Goal: Task Accomplishment & Management: Use online tool/utility

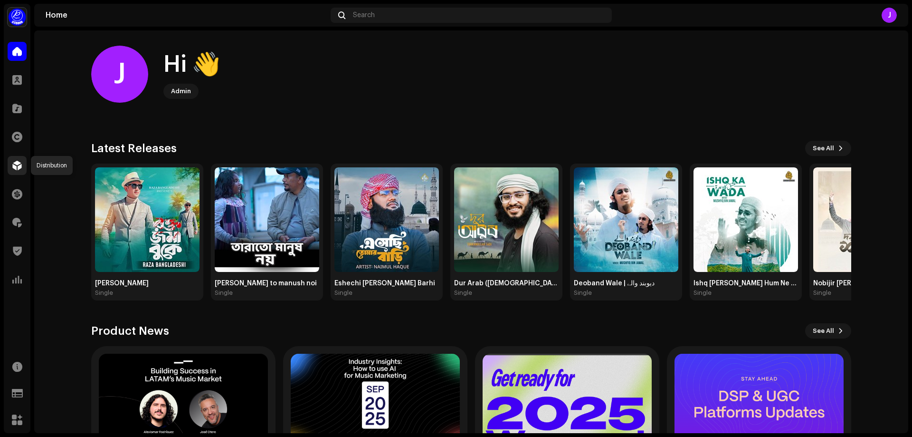
click at [15, 169] on span at bounding box center [17, 166] width 10 height 8
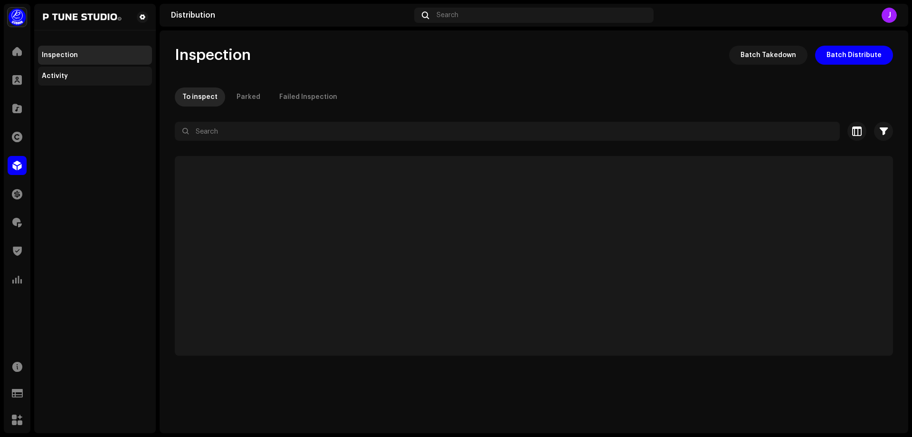
click at [48, 74] on div "Activity" at bounding box center [55, 76] width 26 height 8
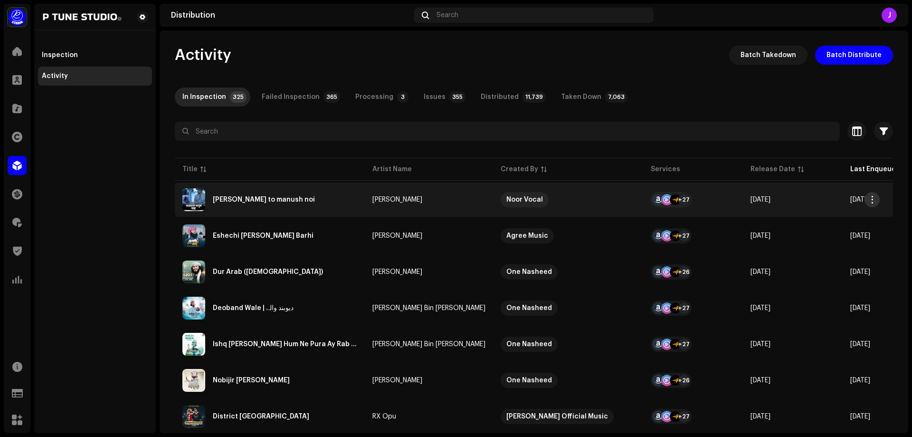
click at [873, 198] on span "button" at bounding box center [872, 200] width 7 height 8
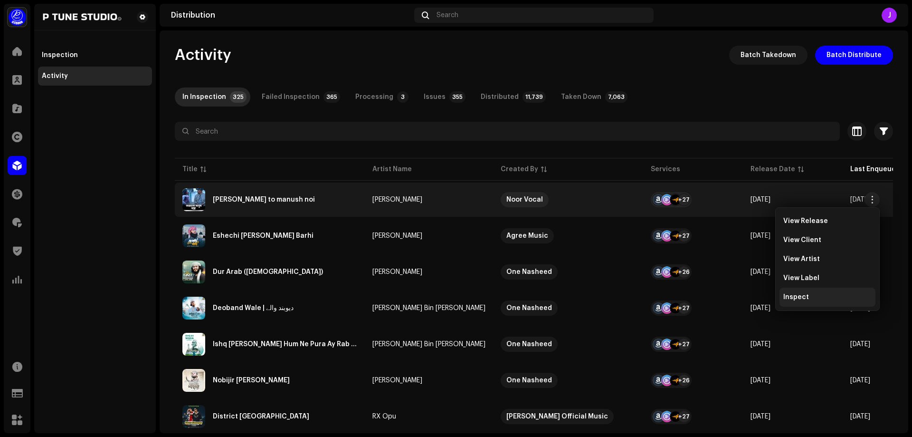
click at [802, 295] on span "Inspect" at bounding box center [797, 297] width 26 height 8
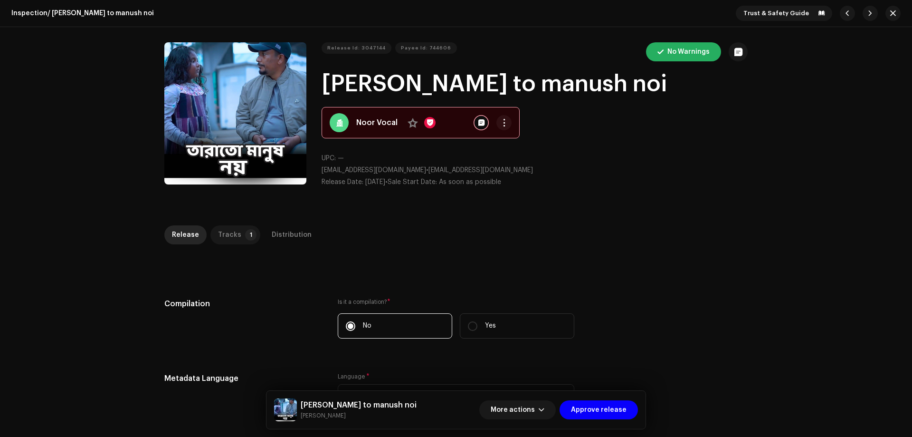
click at [232, 236] on div "Tracks" at bounding box center [229, 234] width 23 height 19
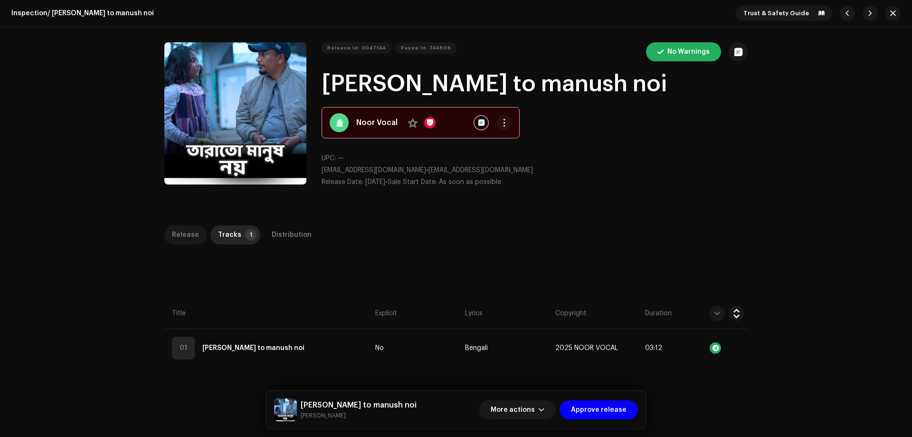
click at [182, 231] on div "Release" at bounding box center [185, 234] width 27 height 19
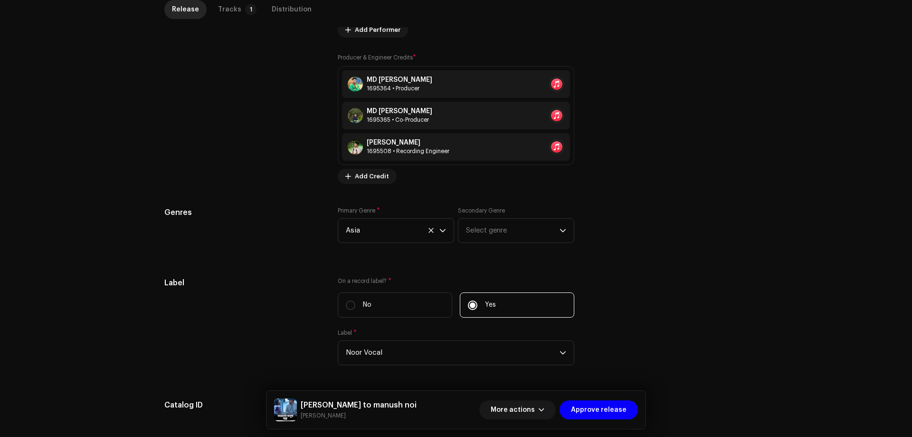
scroll to position [898, 0]
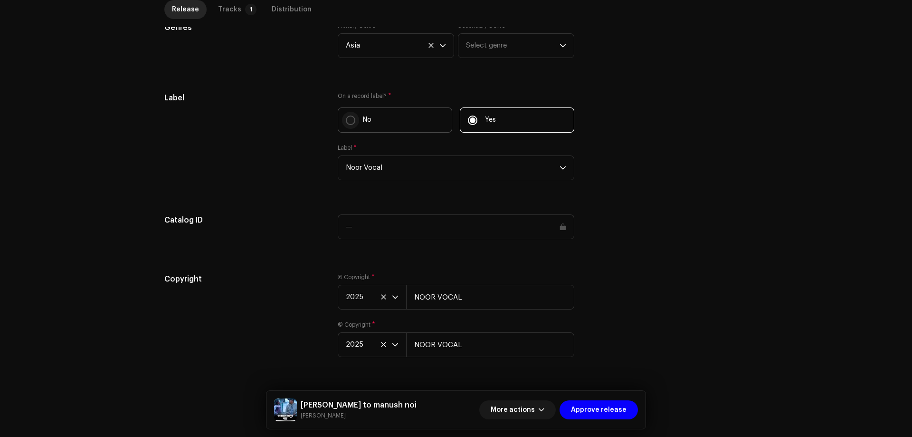
click at [349, 121] on input "No" at bounding box center [351, 120] width 10 height 10
radio input "true"
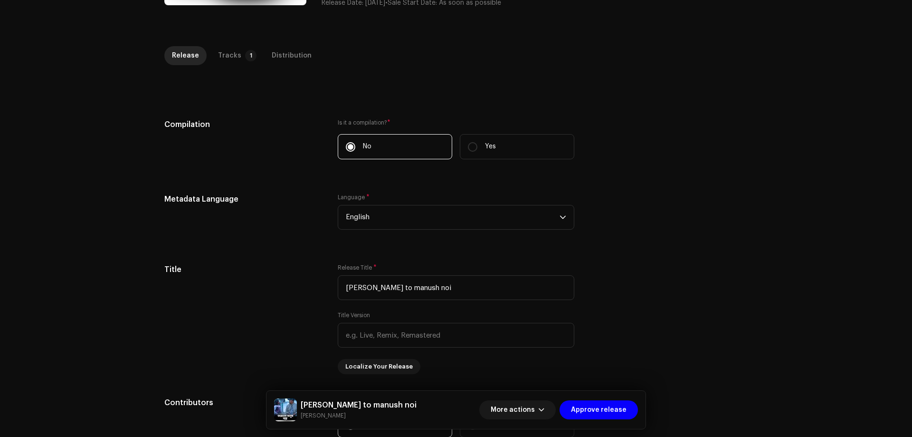
scroll to position [86, 0]
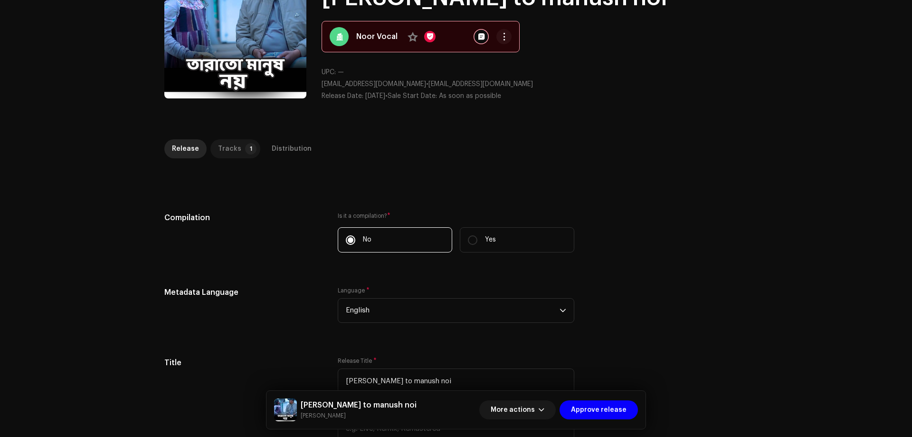
click at [232, 140] on div "Tracks" at bounding box center [229, 148] width 23 height 19
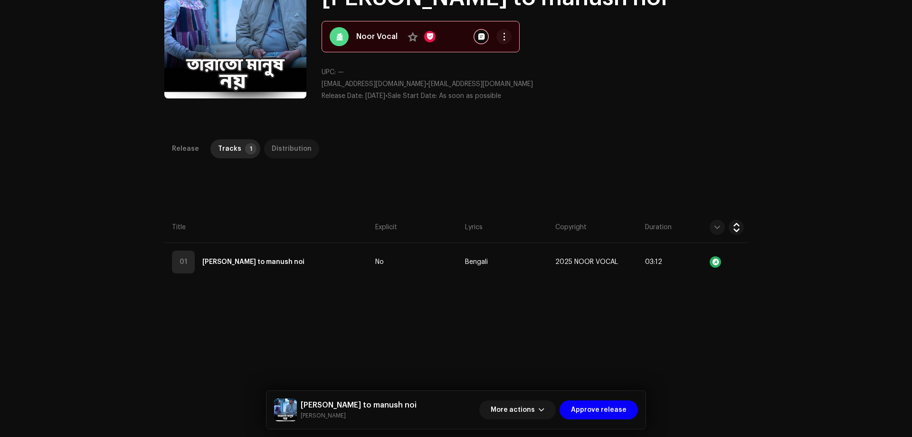
click at [284, 149] on div "Distribution" at bounding box center [292, 148] width 40 height 19
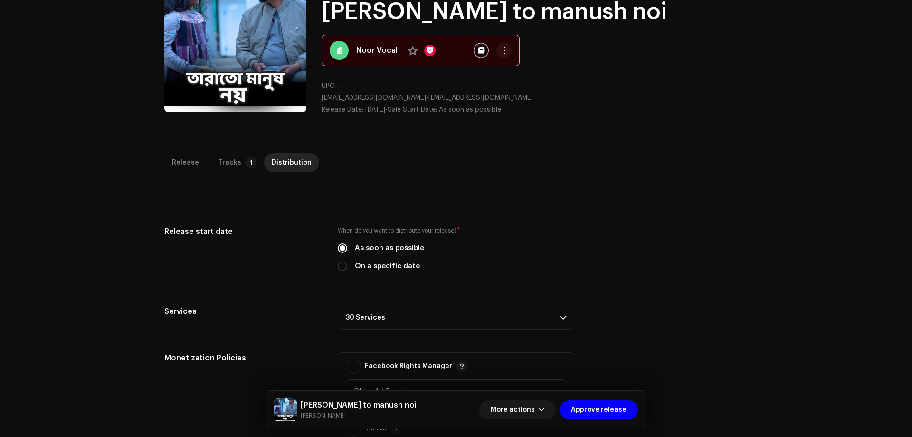
scroll to position [0, 0]
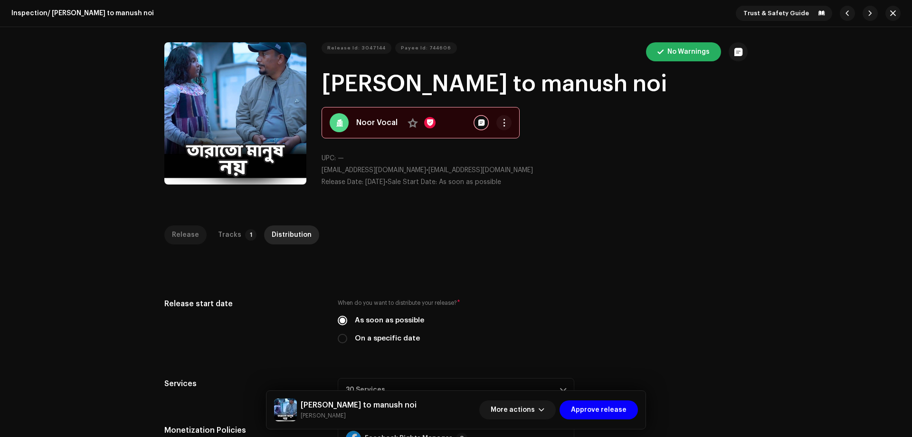
click at [172, 241] on div "Release" at bounding box center [185, 234] width 27 height 19
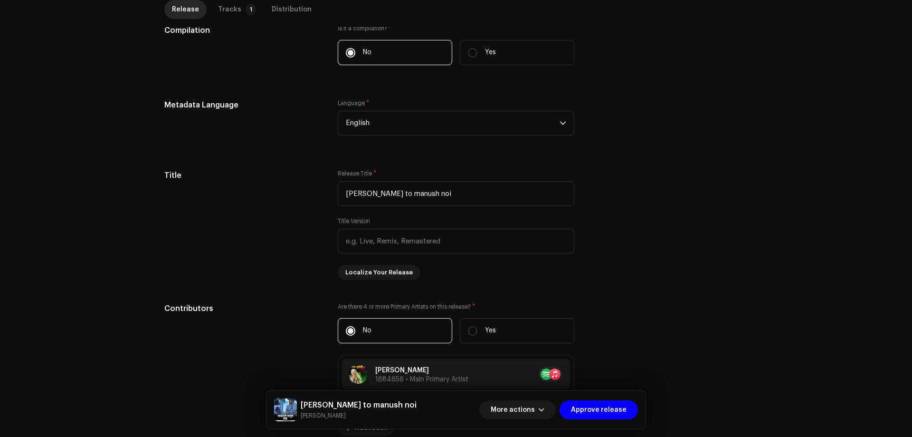
scroll to position [333, 0]
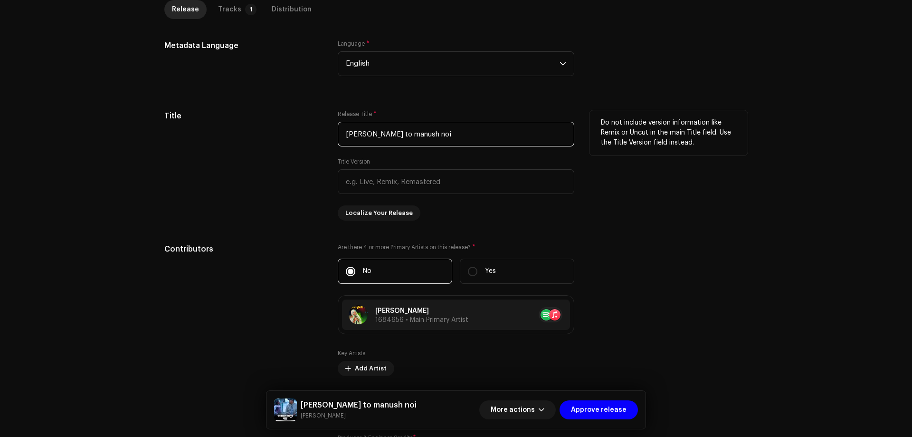
drag, startPoint x: 345, startPoint y: 134, endPoint x: 333, endPoint y: 132, distance: 13.0
click at [333, 132] on div "Title Release Title * [PERSON_NAME] to manush noi Title Version Localize Your R…" at bounding box center [456, 165] width 584 height 110
click at [372, 134] on input "[PERSON_NAME] to manush noi" at bounding box center [456, 134] width 237 height 25
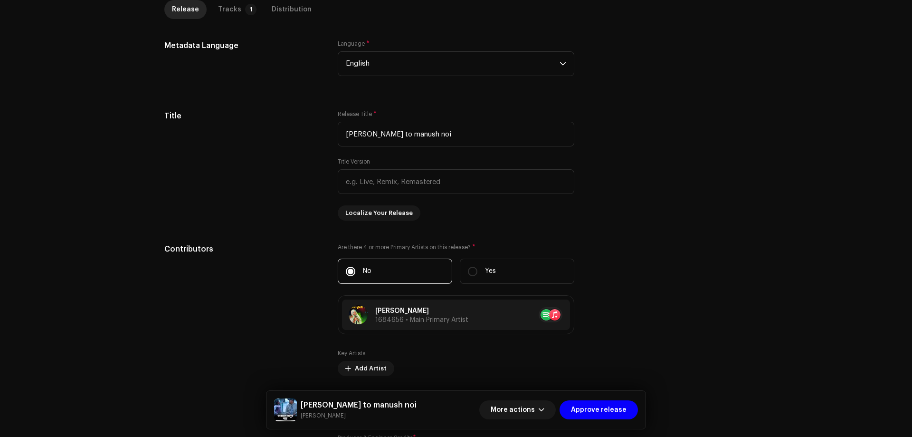
click at [688, 230] on div "Compilation Is it a compilation? * No Yes Metadata Language Language * English …" at bounding box center [456, 423] width 584 height 917
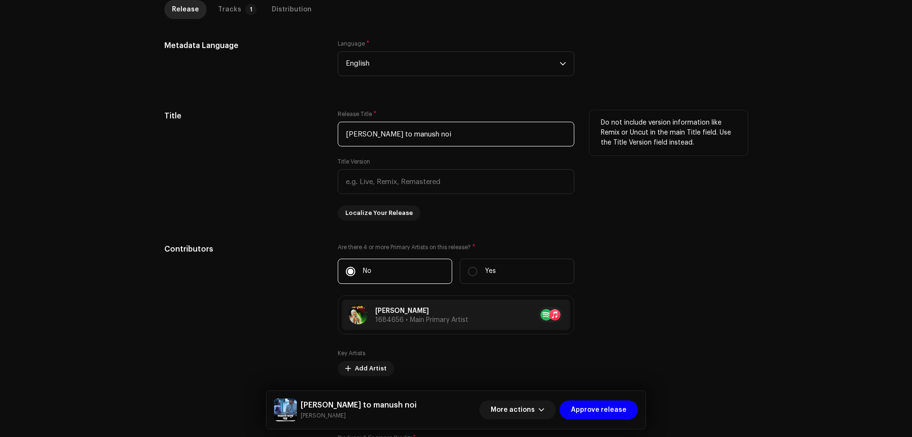
drag, startPoint x: 346, startPoint y: 133, endPoint x: 320, endPoint y: 134, distance: 25.7
click at [320, 134] on div "Title Release Title * [PERSON_NAME] to manush noi Title Version Localize Your R…" at bounding box center [456, 165] width 584 height 110
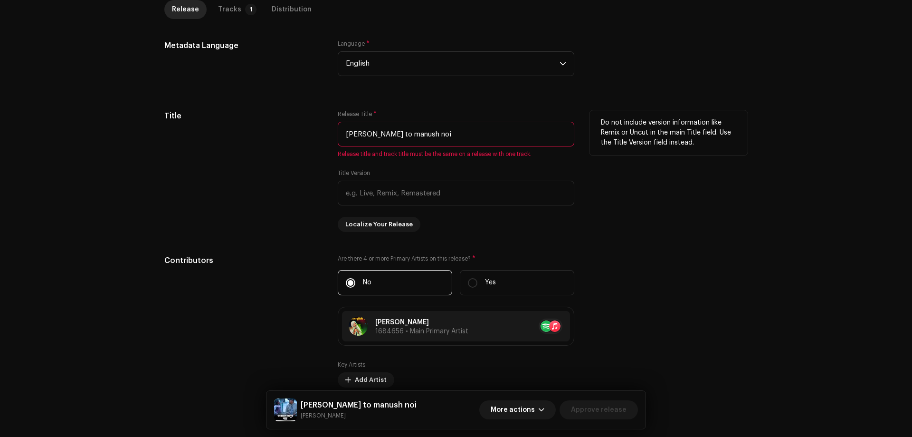
click at [363, 135] on input "[PERSON_NAME] to manush noi" at bounding box center [456, 134] width 237 height 25
click at [374, 134] on input "[PERSON_NAME] To manush noi" at bounding box center [456, 134] width 237 height 25
click at [401, 135] on input "[PERSON_NAME] To Manush noi" at bounding box center [456, 134] width 237 height 25
type input "[PERSON_NAME] To Manush Noi"
click at [282, 155] on div "Title" at bounding box center [243, 171] width 158 height 122
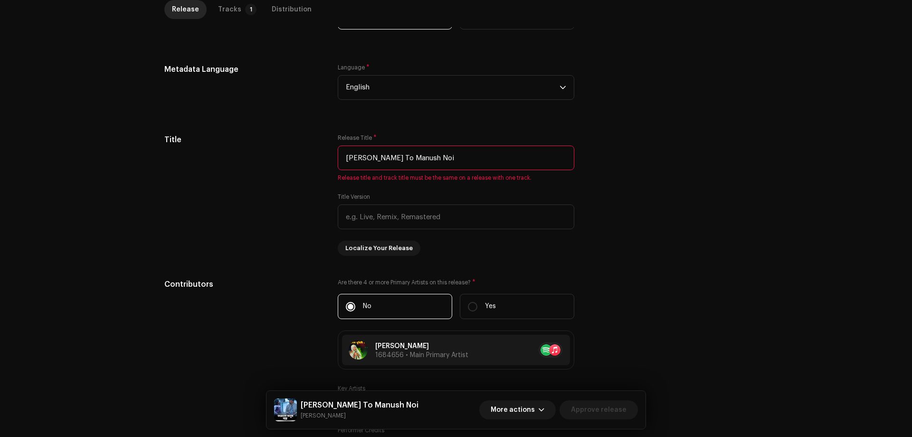
scroll to position [285, 0]
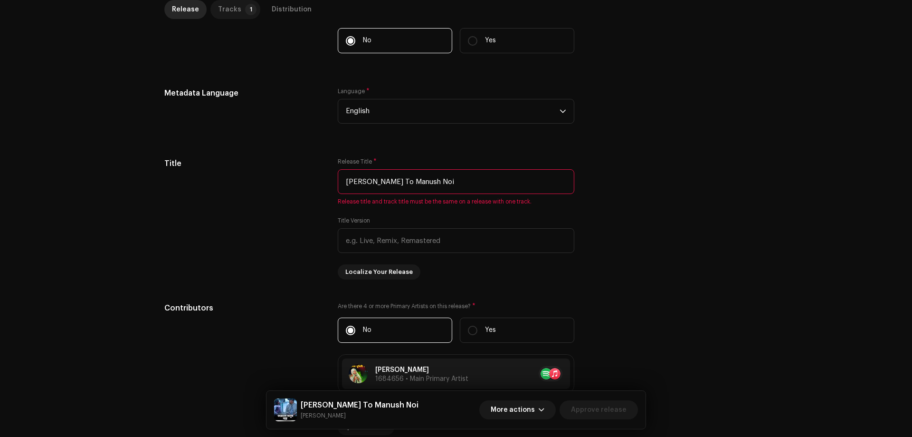
click at [230, 11] on div "Tracks" at bounding box center [229, 9] width 23 height 19
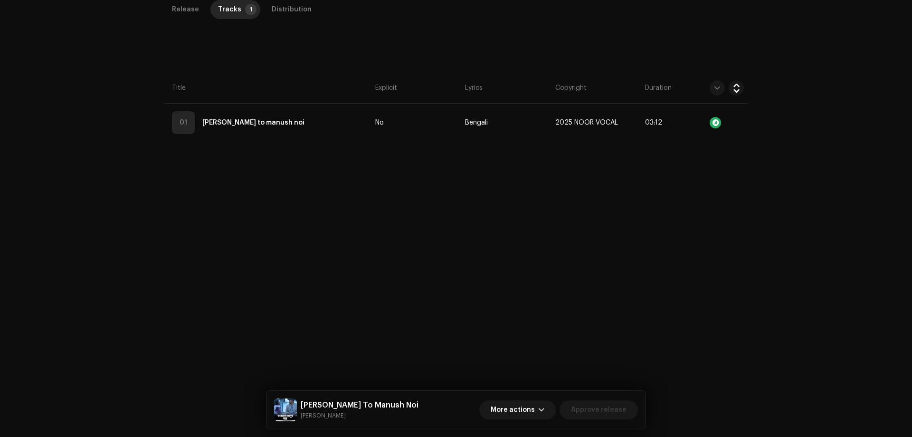
scroll to position [35, 0]
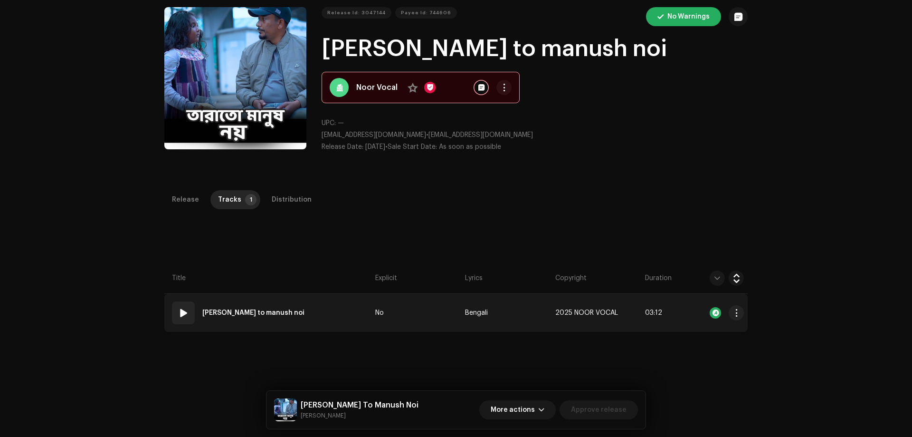
click at [498, 313] on td "Bengali" at bounding box center [506, 313] width 90 height 38
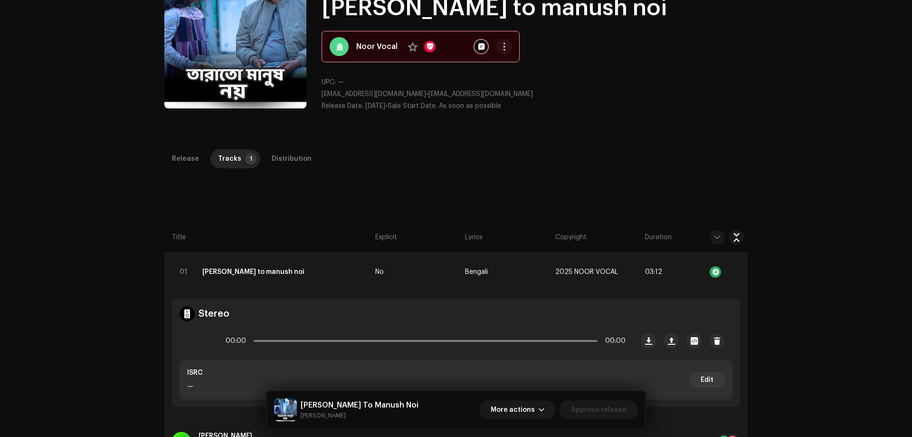
scroll to position [130, 0]
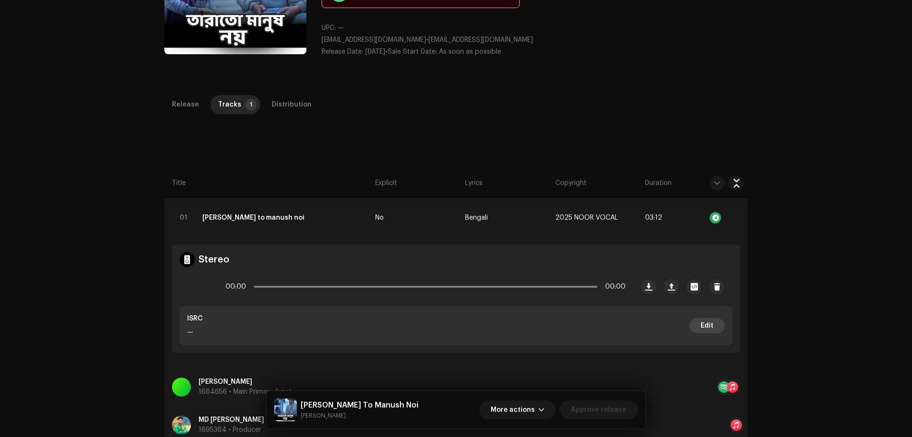
click at [704, 326] on span "Edit" at bounding box center [707, 325] width 13 height 19
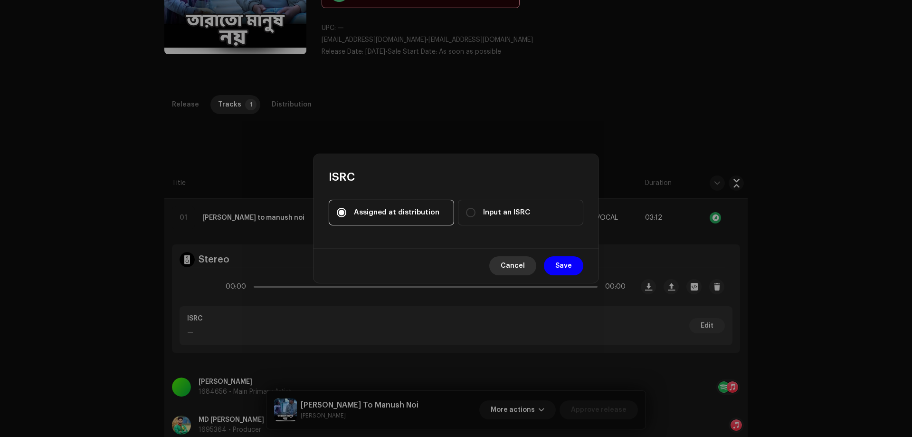
click at [523, 263] on span "Cancel" at bounding box center [513, 265] width 24 height 19
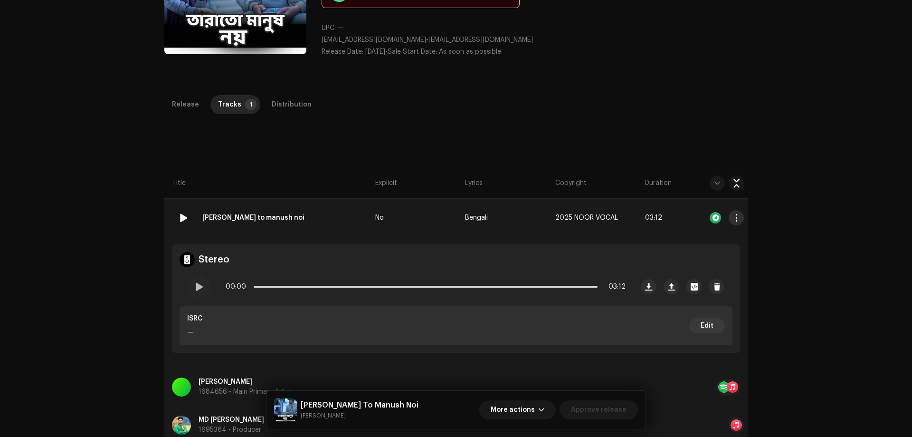
click at [739, 215] on button "button" at bounding box center [736, 217] width 15 height 15
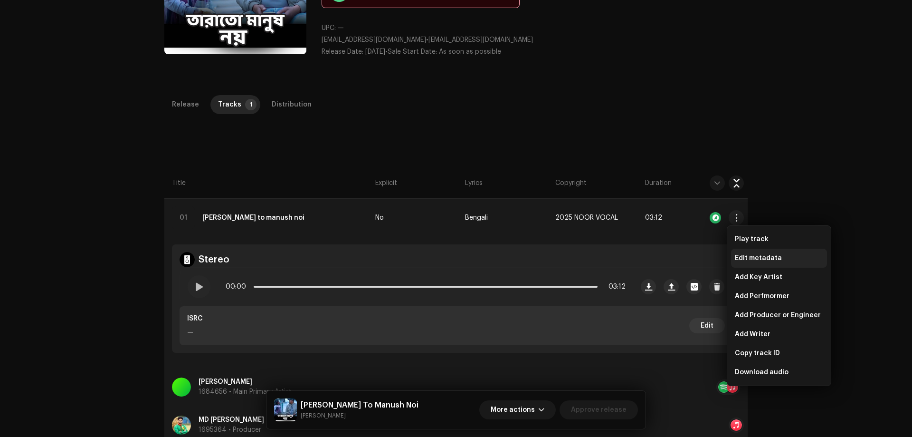
click at [755, 254] on span "Edit metadata" at bounding box center [758, 258] width 47 height 8
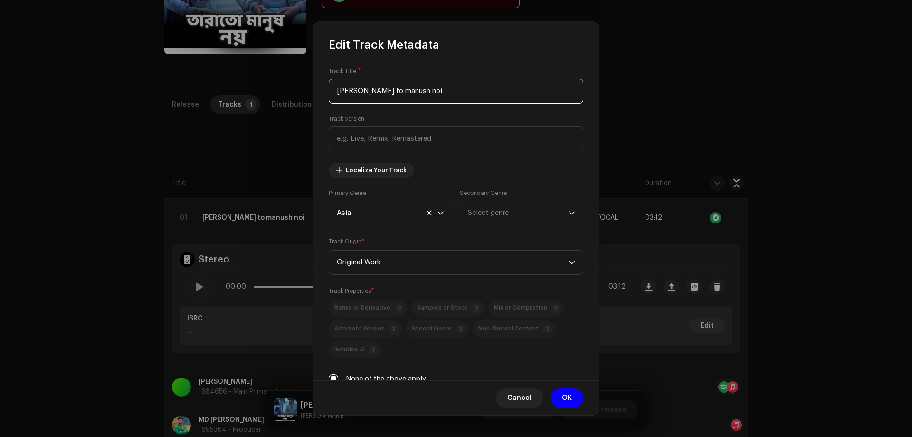
click at [361, 92] on input "[PERSON_NAME] to manush noi" at bounding box center [456, 91] width 255 height 25
paste input "[PERSON_NAME] To Manush N"
type input "[PERSON_NAME] To Manush Noi"
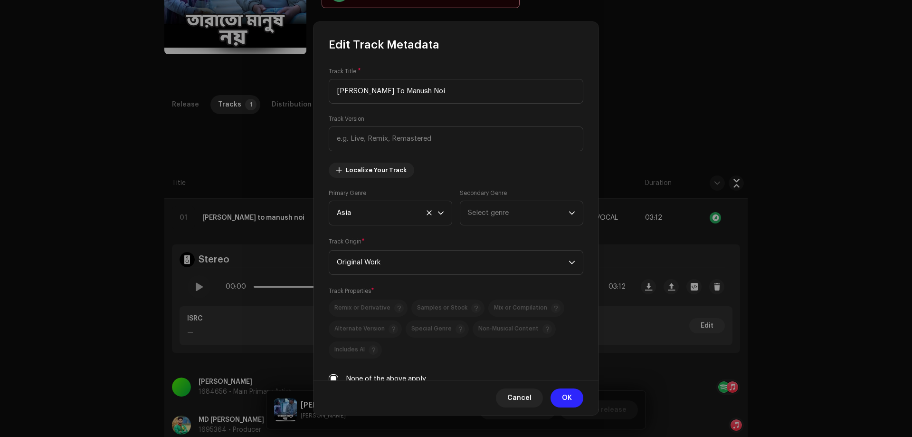
click at [567, 403] on span "OK" at bounding box center [567, 397] width 10 height 19
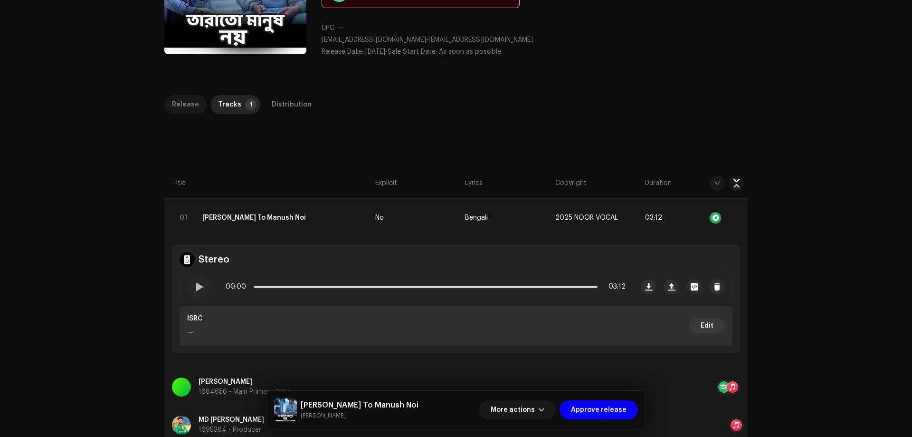
click at [181, 107] on div "Release" at bounding box center [185, 104] width 27 height 19
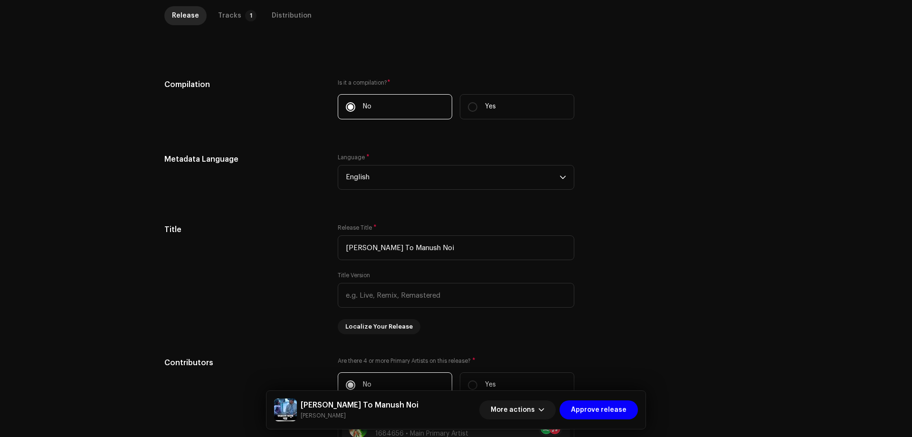
scroll to position [134, 0]
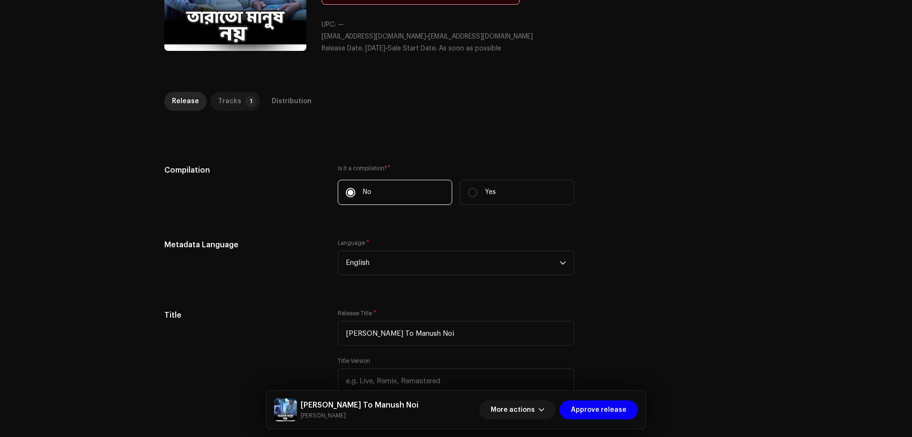
click at [224, 96] on div "Tracks" at bounding box center [229, 101] width 23 height 19
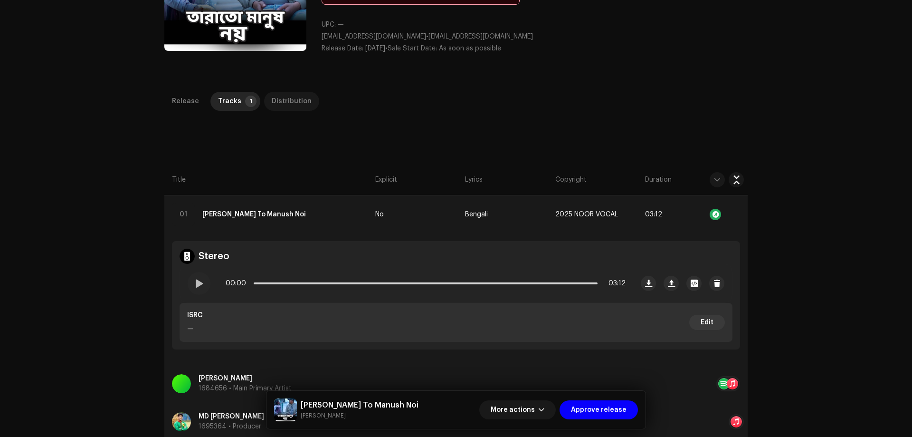
click at [288, 100] on div "Distribution" at bounding box center [292, 101] width 40 height 19
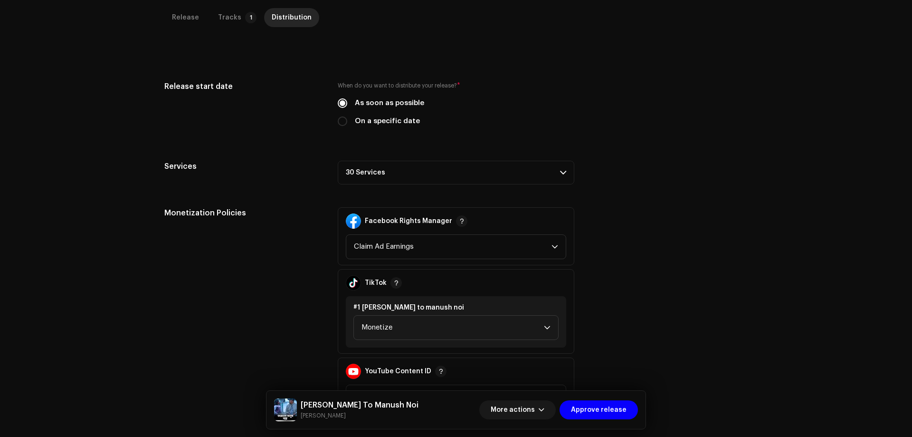
scroll to position [311, 0]
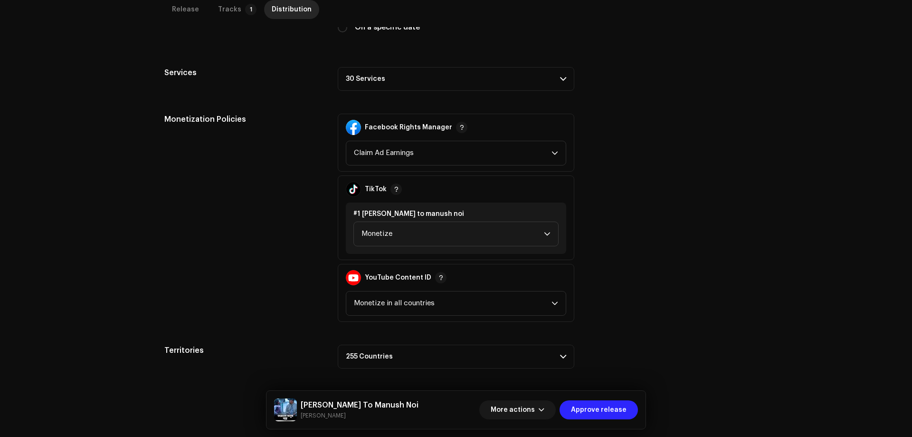
click at [599, 406] on span "Approve release" at bounding box center [599, 409] width 56 height 19
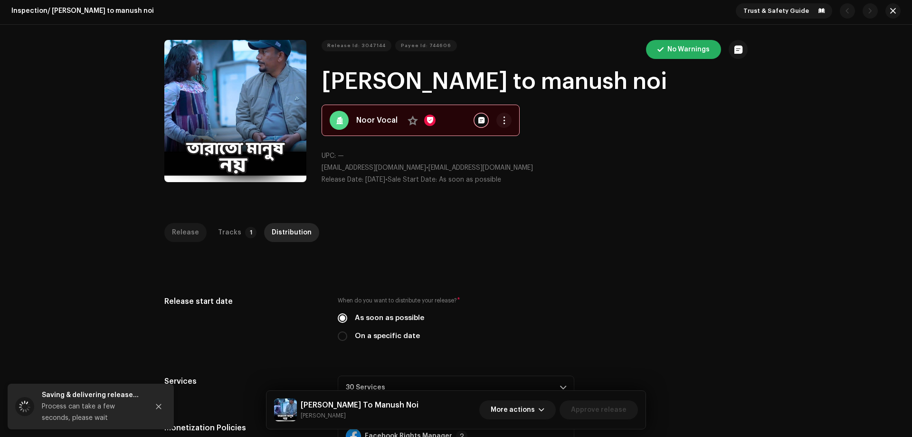
scroll to position [0, 0]
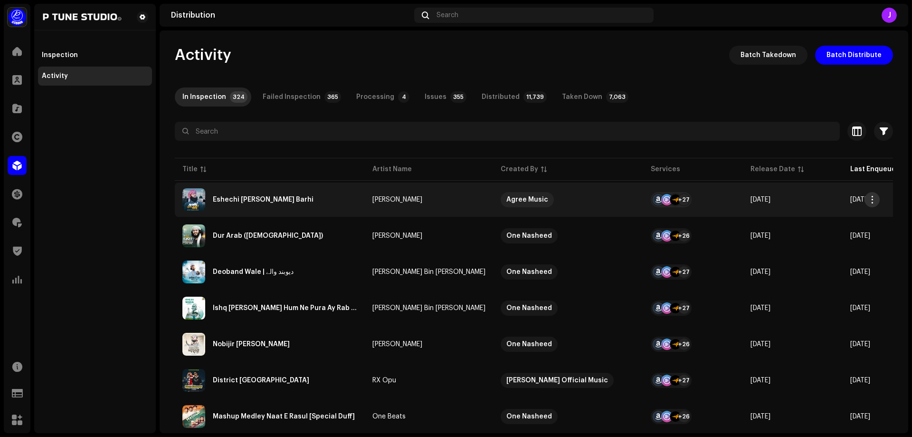
click at [870, 200] on span "button" at bounding box center [872, 200] width 7 height 8
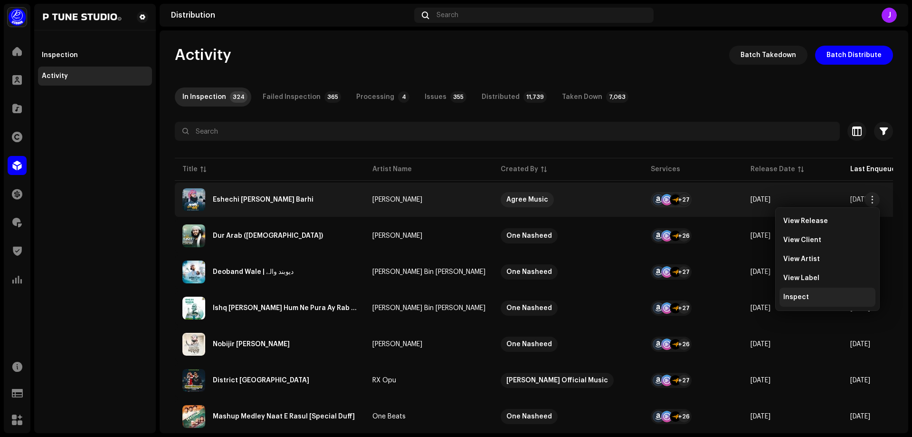
click at [803, 295] on span "Inspect" at bounding box center [797, 297] width 26 height 8
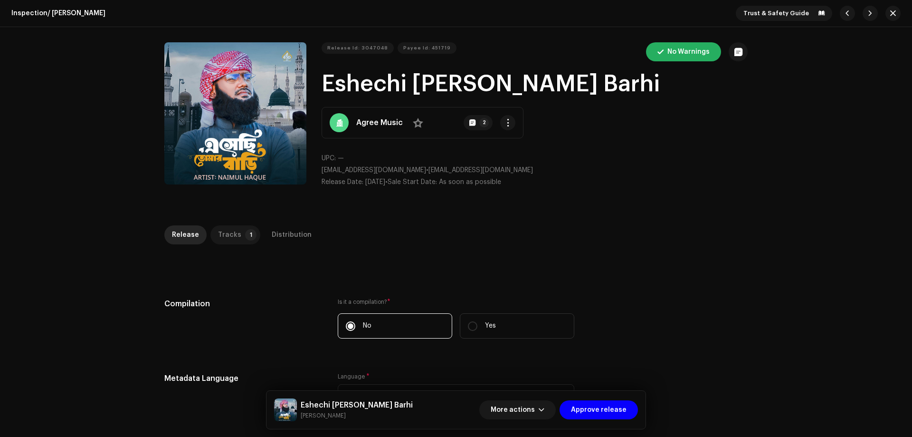
click at [230, 230] on div "Tracks" at bounding box center [229, 234] width 23 height 19
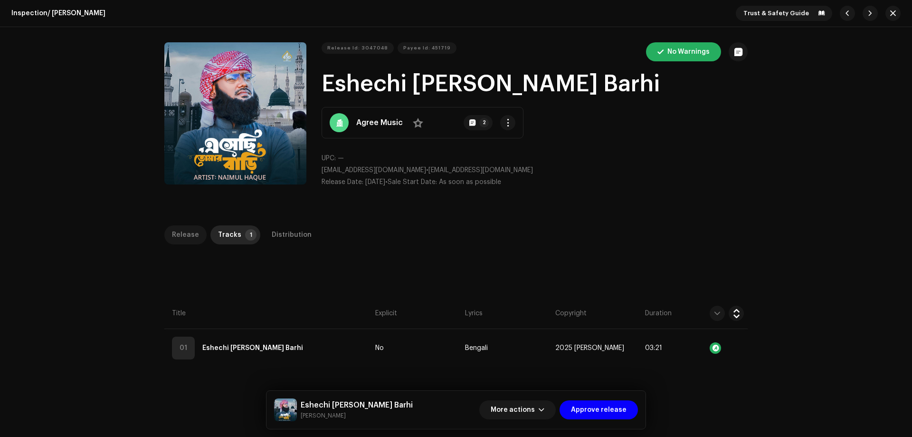
click at [190, 233] on div "Release" at bounding box center [185, 234] width 27 height 19
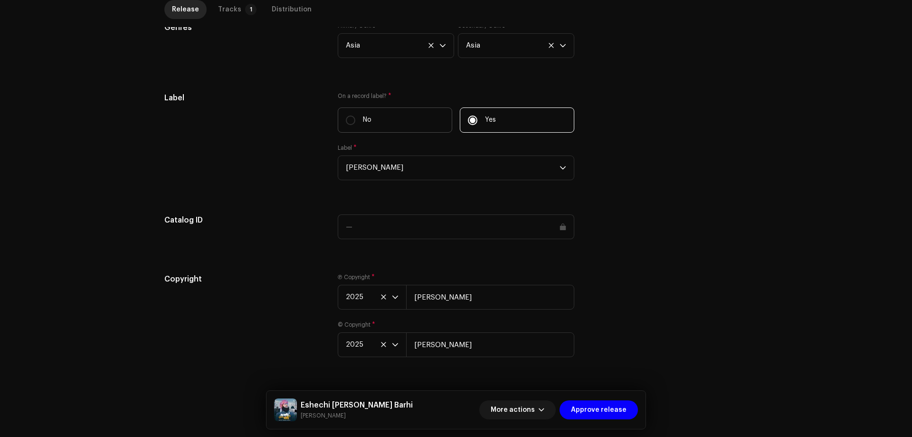
click at [374, 127] on label "No" at bounding box center [395, 119] width 115 height 25
click at [355, 125] on input "No" at bounding box center [351, 120] width 10 height 10
radio input "true"
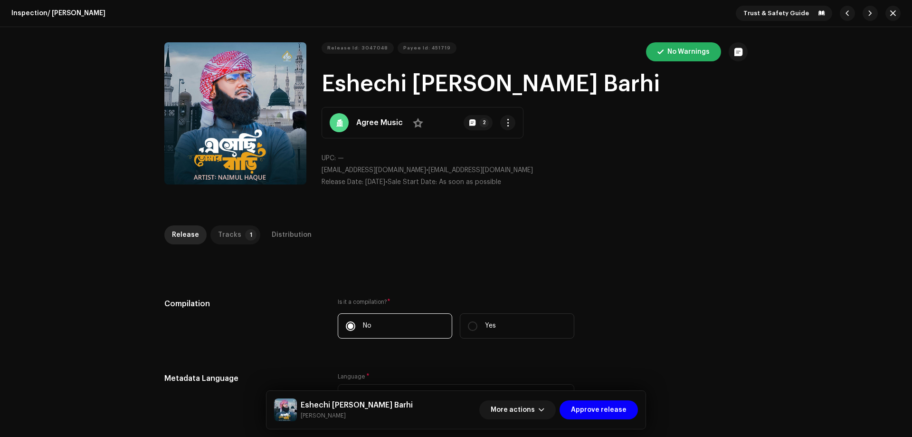
click at [231, 231] on div "Tracks" at bounding box center [229, 234] width 23 height 19
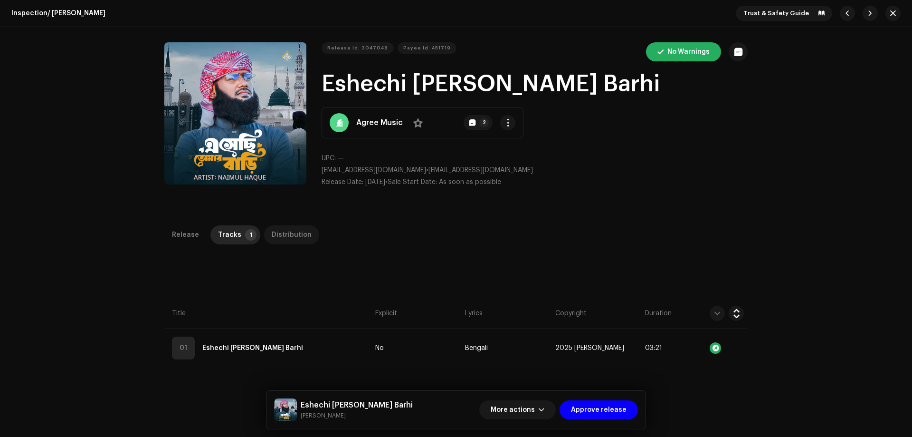
click at [293, 233] on div "Distribution" at bounding box center [292, 234] width 40 height 19
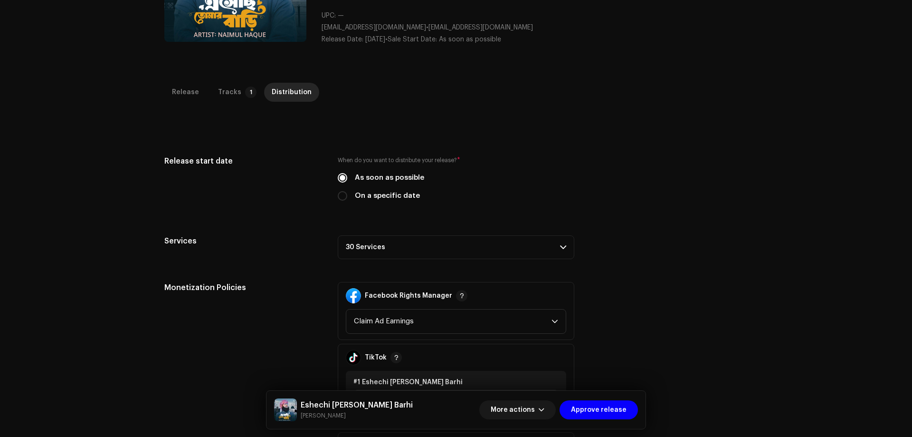
scroll to position [285, 0]
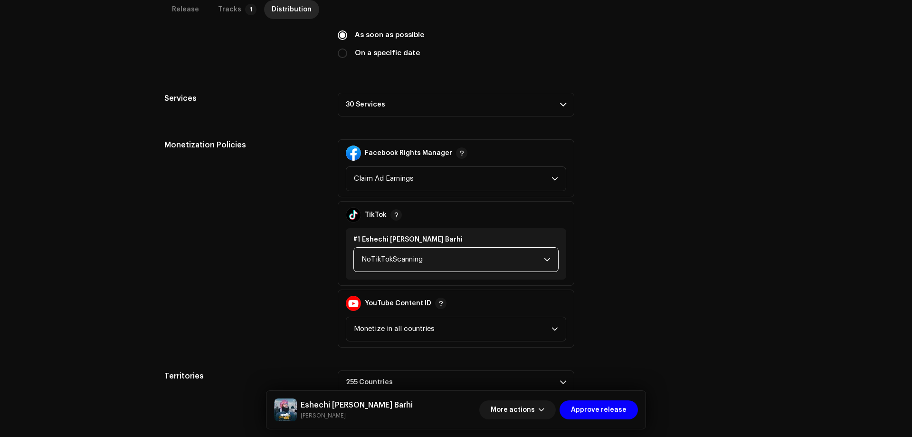
click at [385, 252] on span "NoTikTokScanning" at bounding box center [453, 260] width 182 height 24
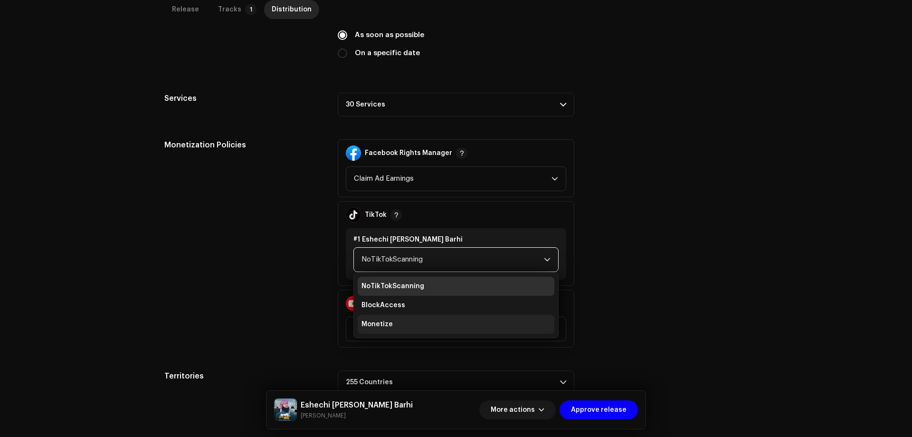
click at [391, 326] on li "Monetize" at bounding box center [456, 324] width 197 height 19
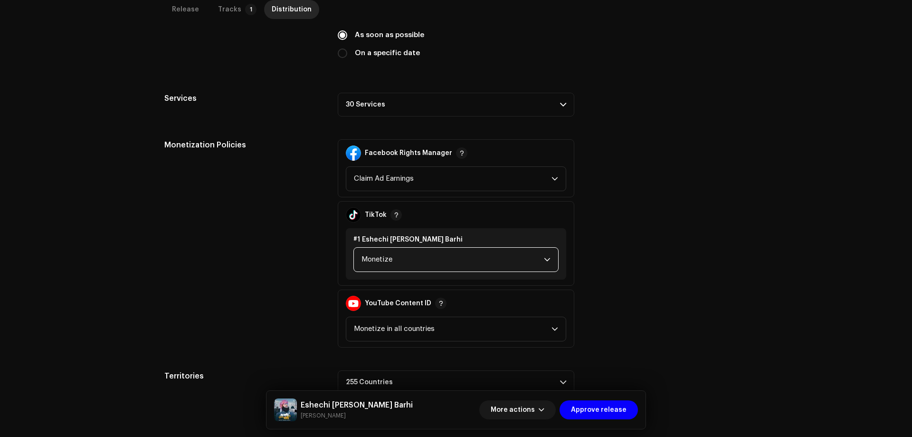
click at [659, 211] on div "Monetization Policies Facebook Rights Manager Claim Ad Earnings TikTok #1 Eshec…" at bounding box center [456, 243] width 584 height 208
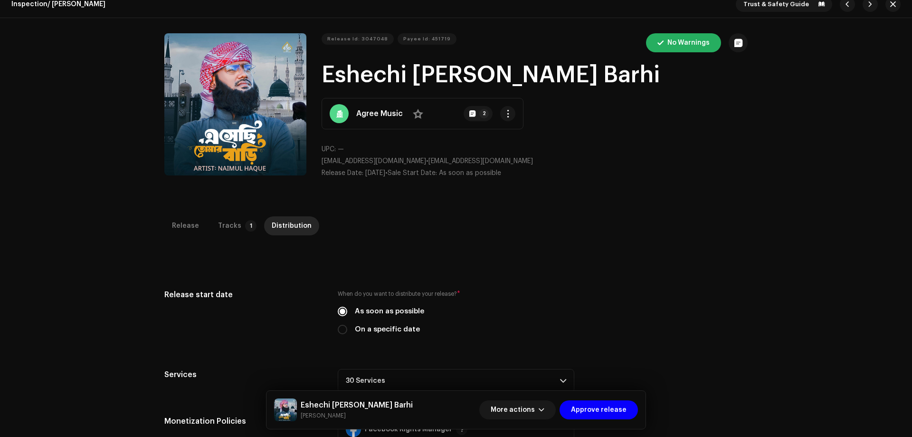
scroll to position [0, 0]
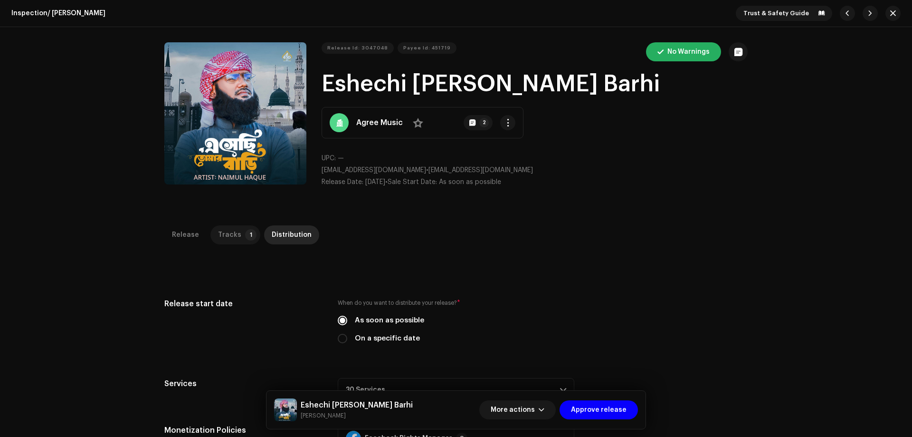
click at [225, 236] on div "Tracks" at bounding box center [229, 234] width 23 height 19
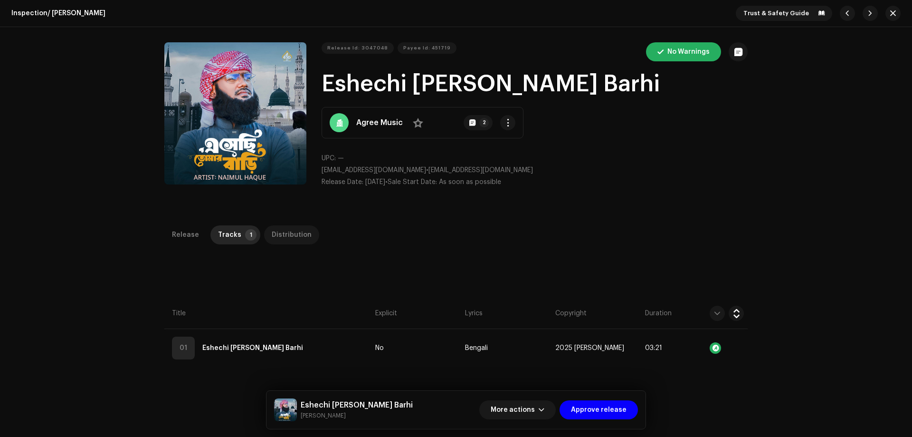
click at [284, 234] on div "Distribution" at bounding box center [292, 234] width 40 height 19
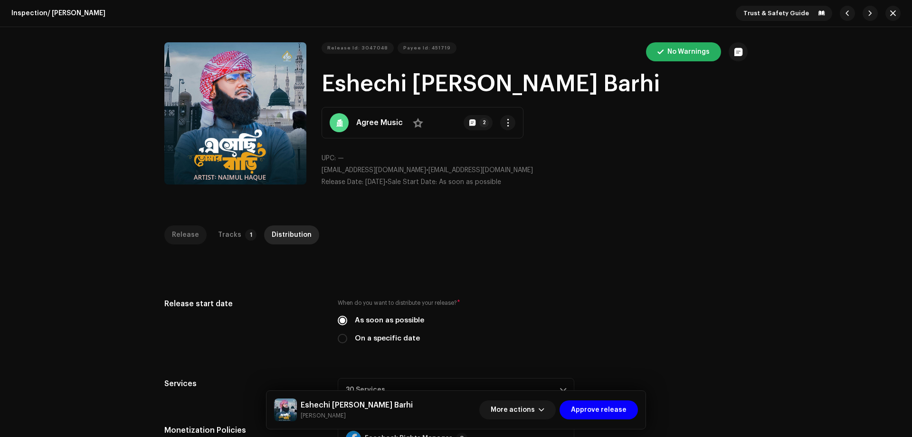
click at [179, 230] on div "Release" at bounding box center [185, 234] width 27 height 19
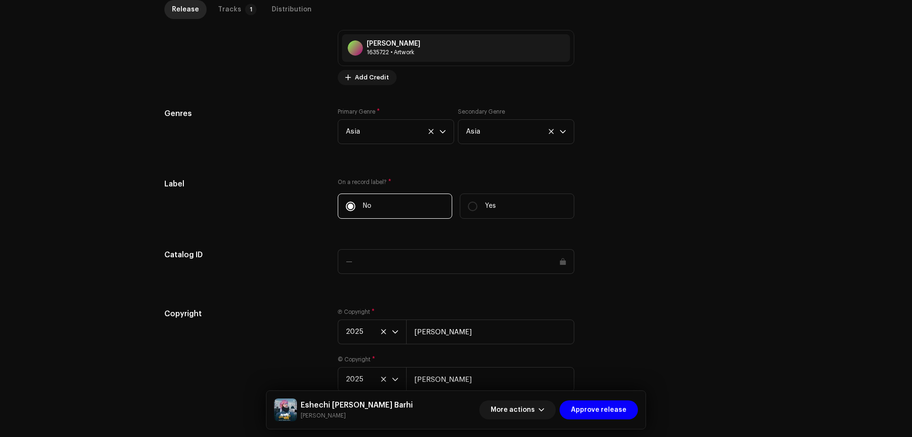
scroll to position [784, 0]
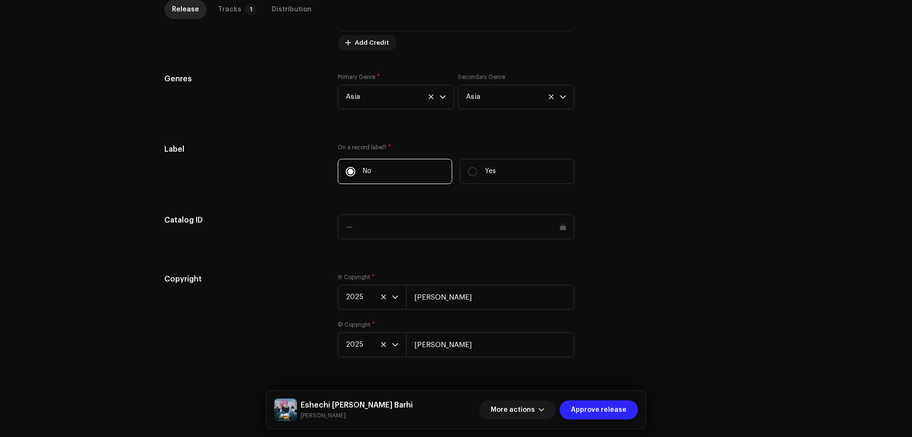
click at [602, 410] on span "Approve release" at bounding box center [599, 409] width 56 height 19
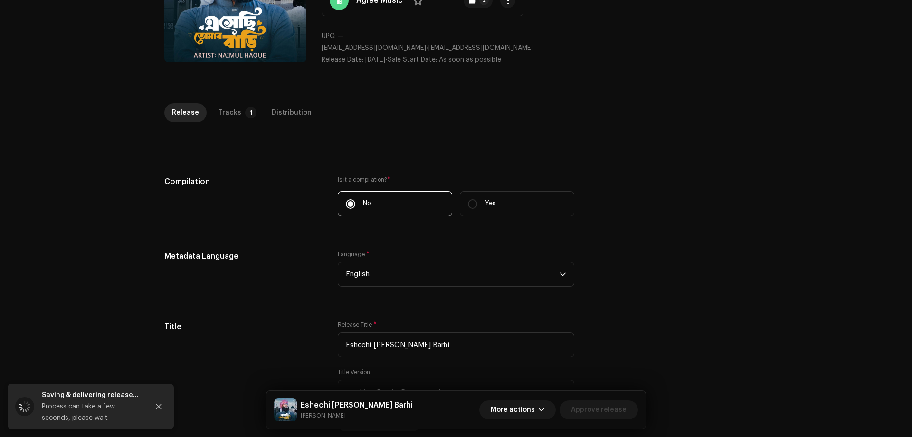
scroll to position [0, 0]
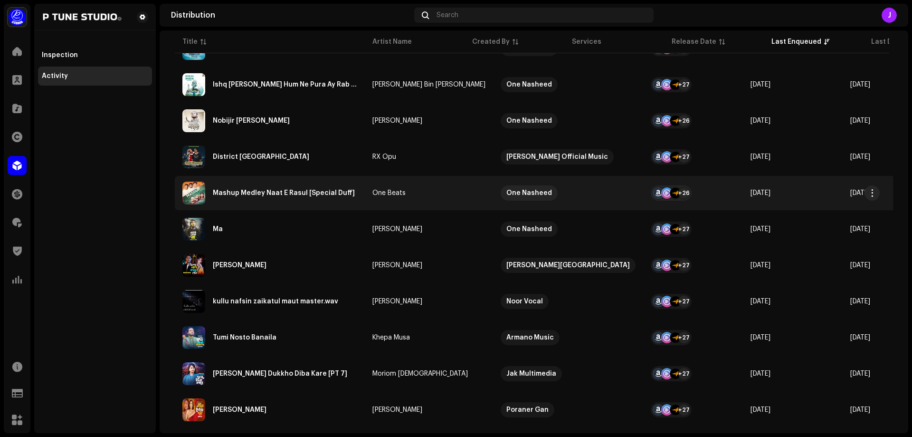
scroll to position [190, 0]
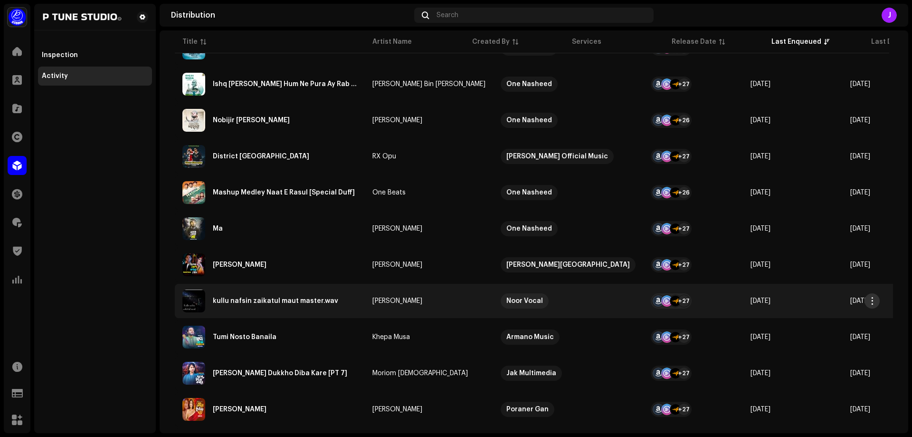
click at [874, 300] on span "button" at bounding box center [872, 301] width 7 height 8
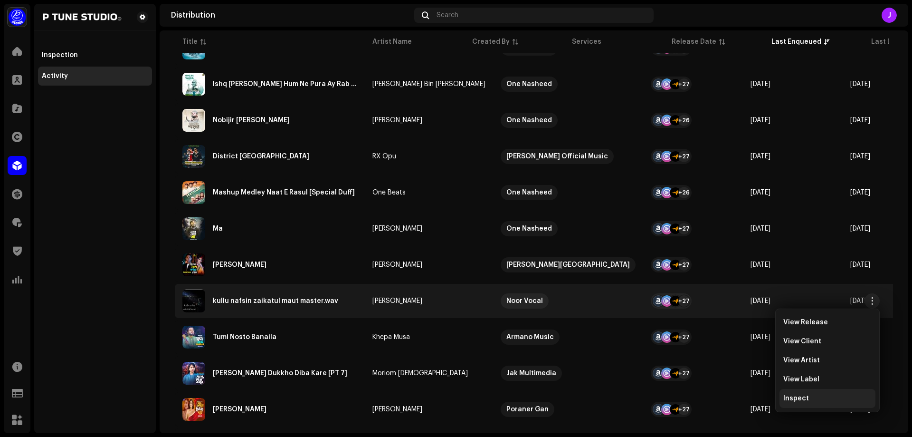
click at [801, 397] on span "Inspect" at bounding box center [797, 398] width 26 height 8
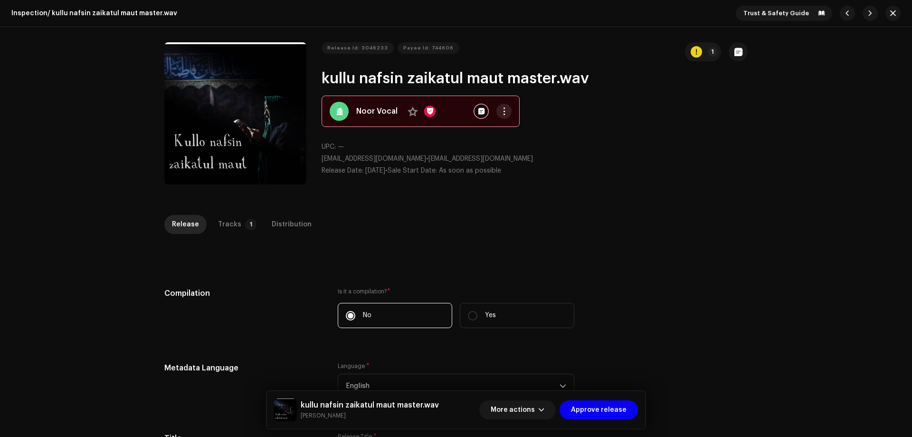
click at [502, 107] on span "button" at bounding box center [504, 111] width 7 height 8
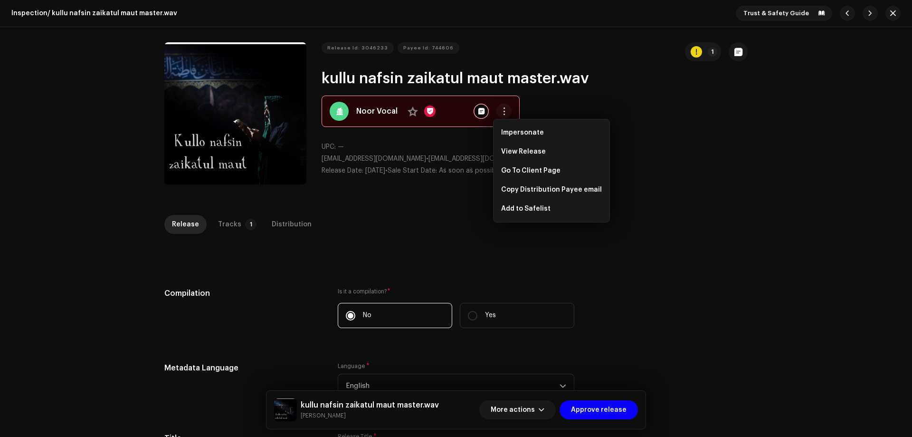
click at [798, 180] on div "Release Id: 3046233 Payee Id: 744606 1 kullu nafsin zaikatul maut master.wav No…" at bounding box center [456, 113] width 912 height 173
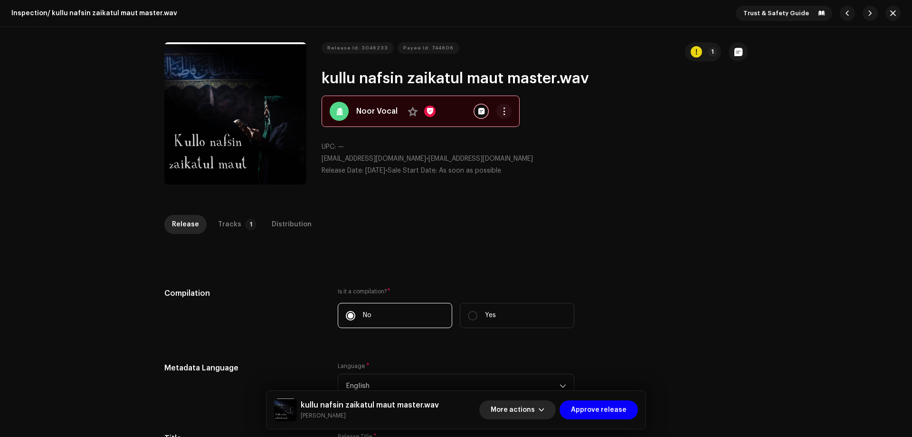
click at [535, 410] on span "More actions" at bounding box center [513, 409] width 44 height 19
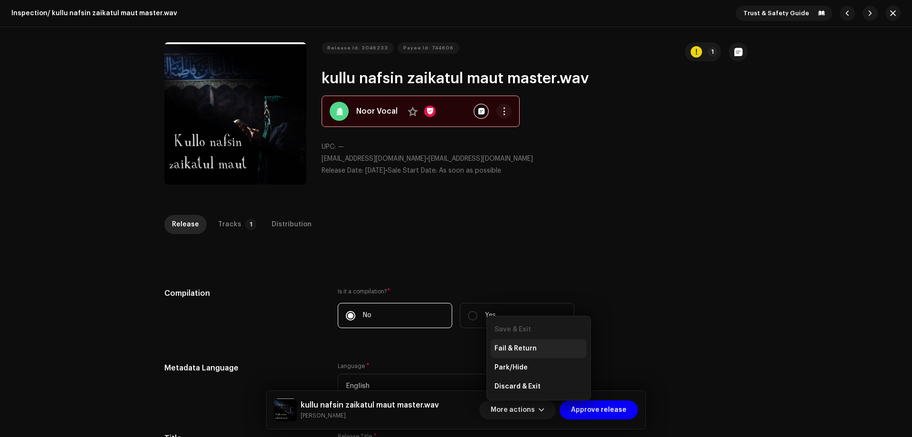
click at [530, 348] on span "Fail & Return" at bounding box center [516, 349] width 42 height 8
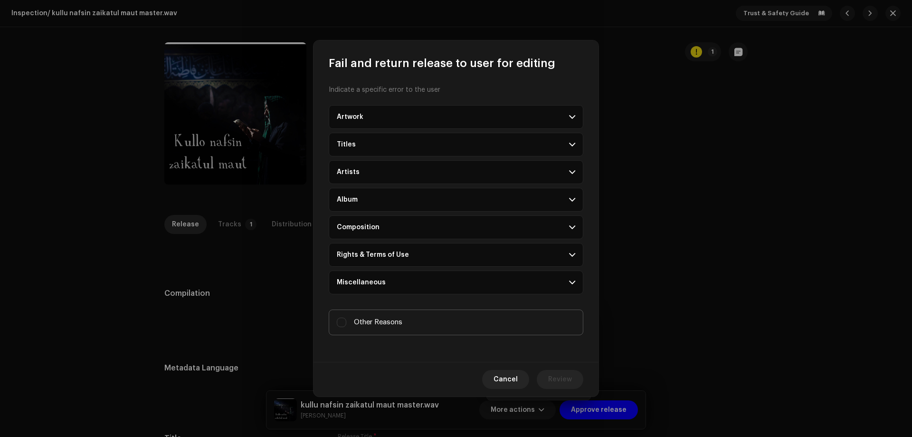
click at [374, 323] on span "Other Reasons" at bounding box center [378, 322] width 48 height 10
click at [346, 323] on input "Other Reasons" at bounding box center [342, 322] width 10 height 10
checkbox input "true"
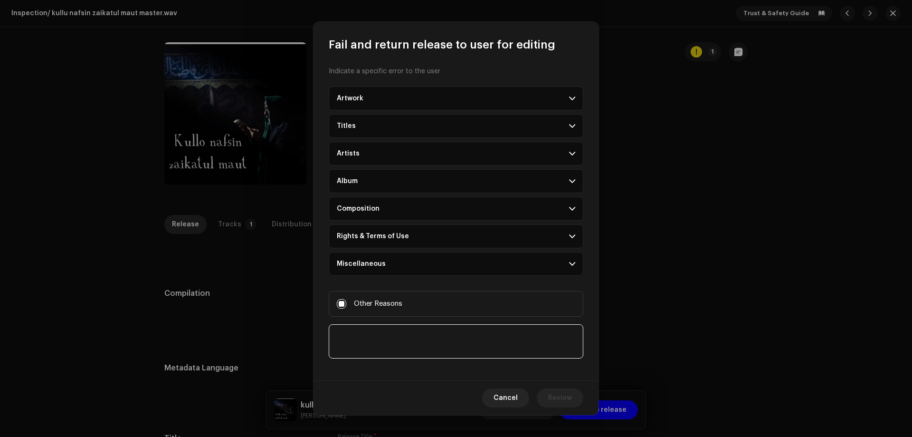
click at [368, 340] on textarea at bounding box center [456, 341] width 255 height 34
type textarea "A"
type textarea "Double upload"
click at [559, 392] on span "Review" at bounding box center [560, 397] width 24 height 19
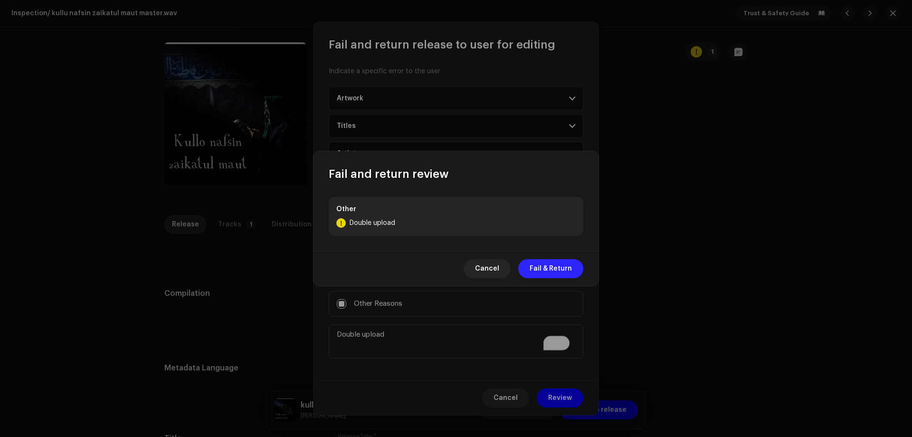
click at [554, 268] on span "Fail & Return" at bounding box center [551, 268] width 42 height 19
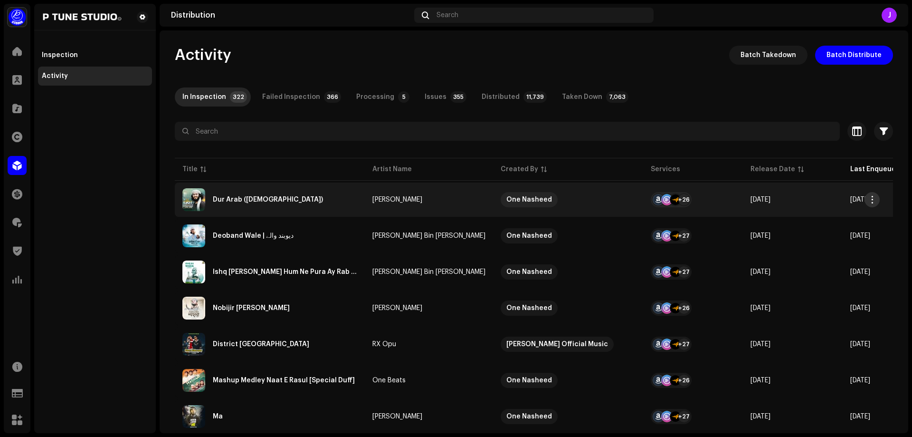
click at [874, 197] on span "button" at bounding box center [872, 200] width 7 height 8
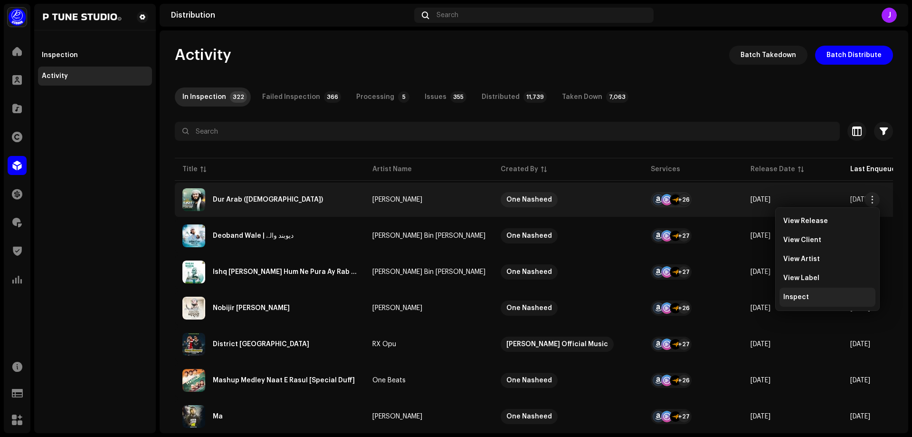
drag, startPoint x: 796, startPoint y: 295, endPoint x: 747, endPoint y: 430, distance: 144.0
click at [796, 294] on span "Inspect" at bounding box center [797, 297] width 26 height 8
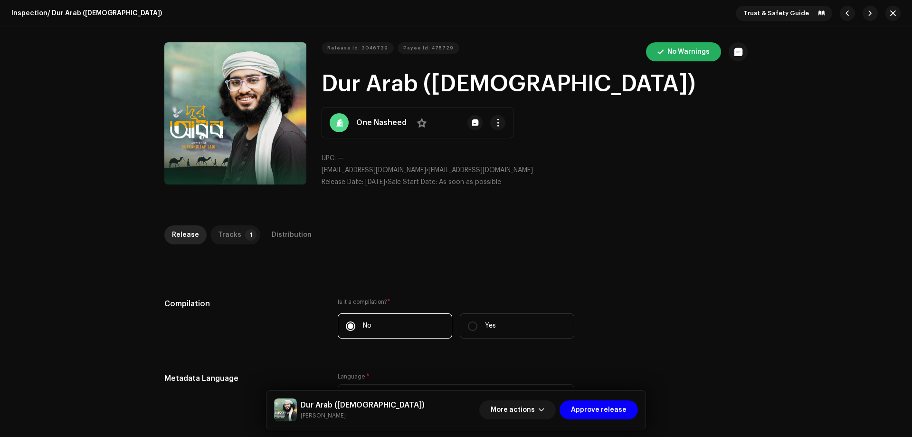
click at [229, 233] on div "Tracks" at bounding box center [229, 234] width 23 height 19
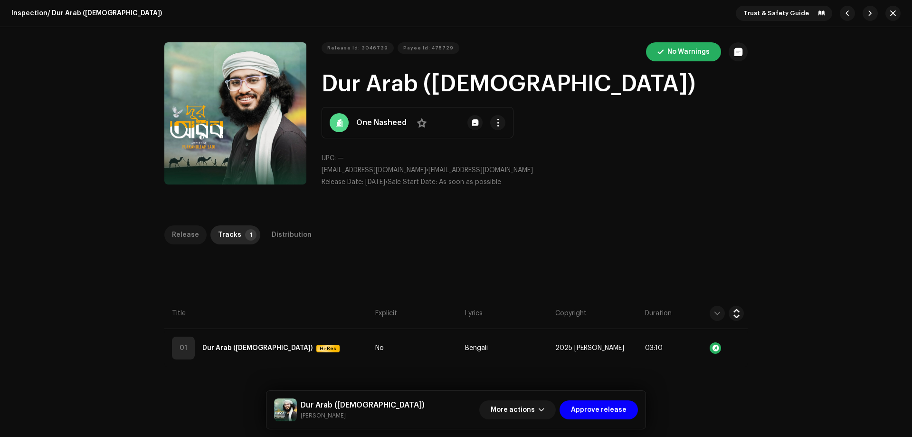
click at [181, 240] on div "Release" at bounding box center [185, 234] width 27 height 19
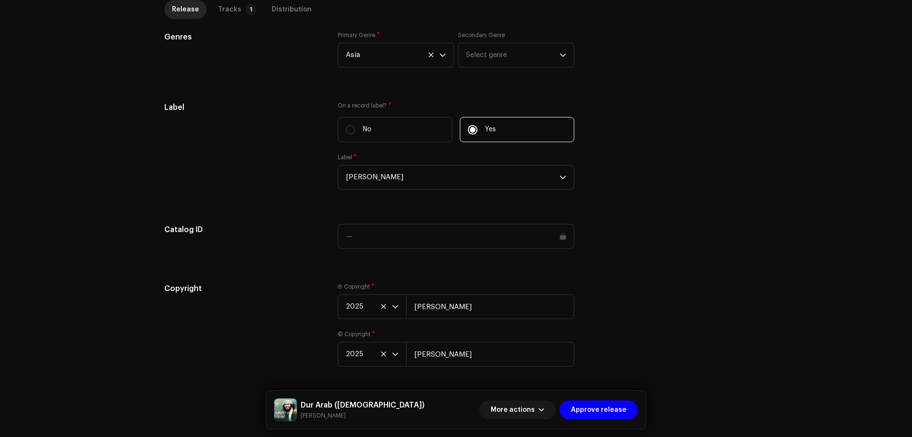
scroll to position [835, 0]
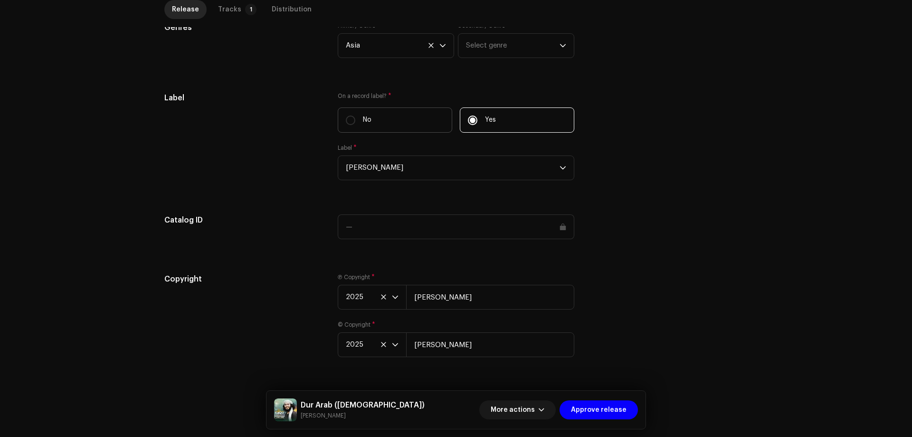
click at [355, 125] on label "No" at bounding box center [395, 119] width 115 height 25
click at [355, 125] on input "No" at bounding box center [351, 120] width 10 height 10
radio input "true"
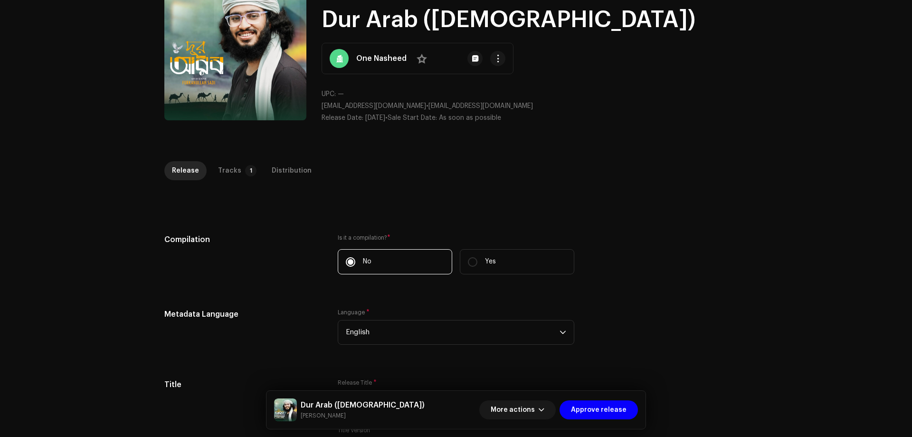
scroll to position [0, 0]
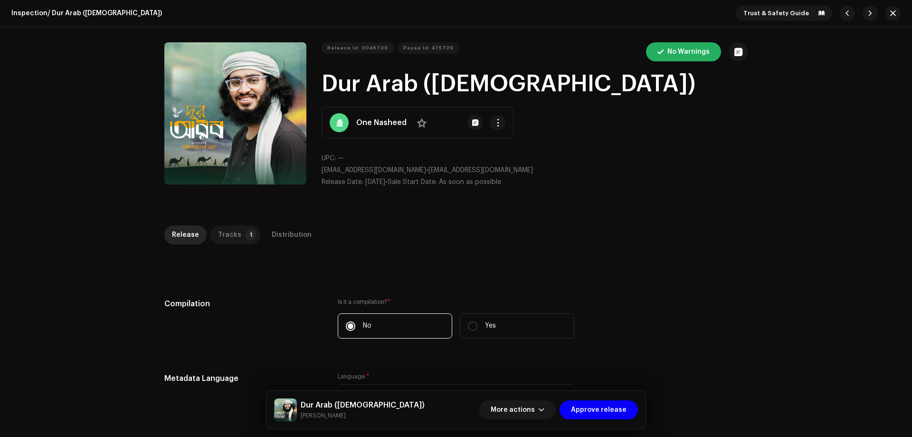
click at [223, 227] on div "Tracks" at bounding box center [229, 234] width 23 height 19
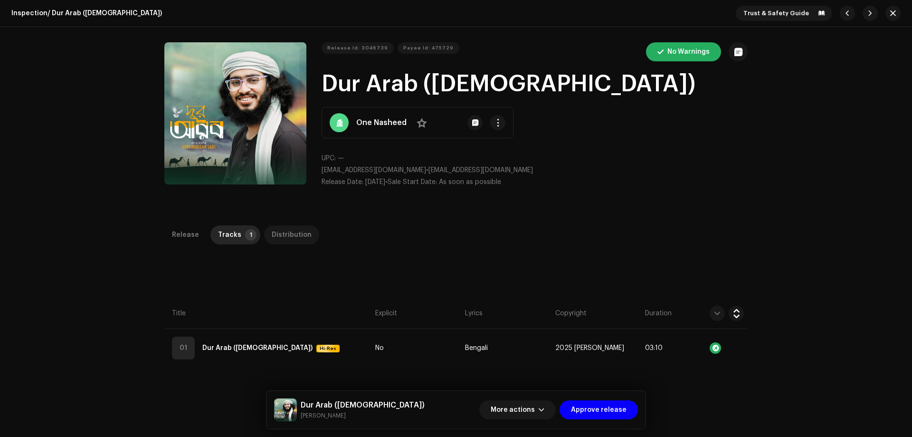
click at [278, 235] on div "Distribution" at bounding box center [292, 234] width 40 height 19
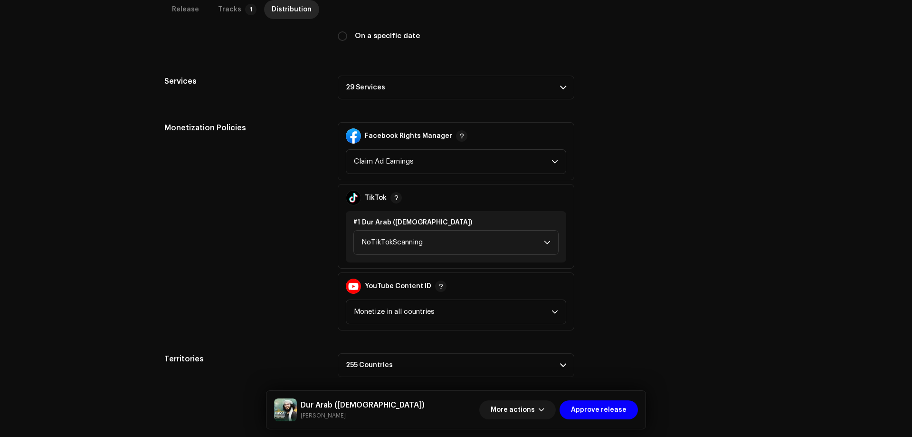
scroll to position [311, 0]
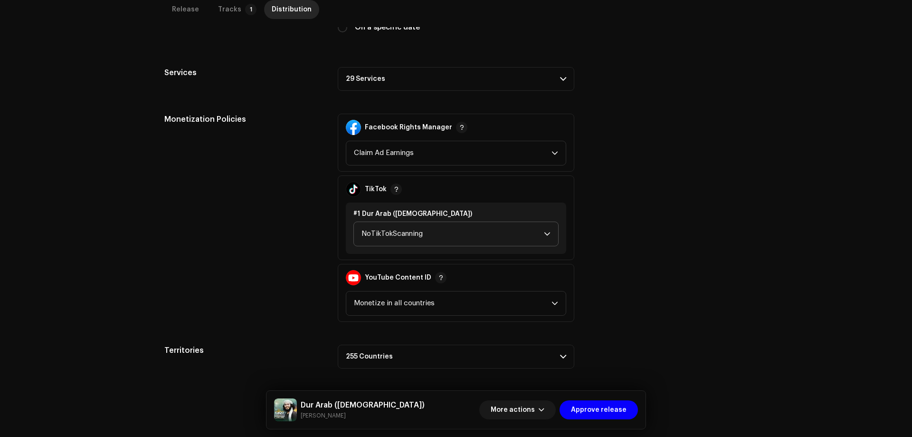
click at [380, 242] on span "NoTikTokScanning" at bounding box center [453, 234] width 182 height 24
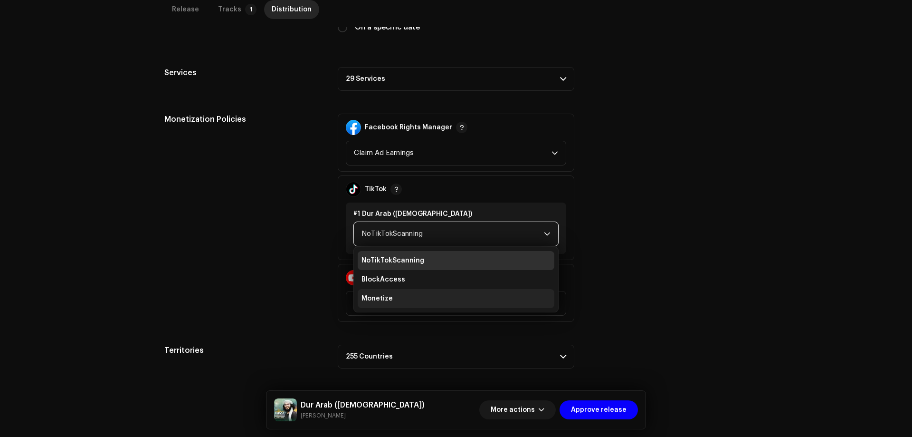
click at [382, 300] on span "Monetize" at bounding box center [377, 299] width 31 height 10
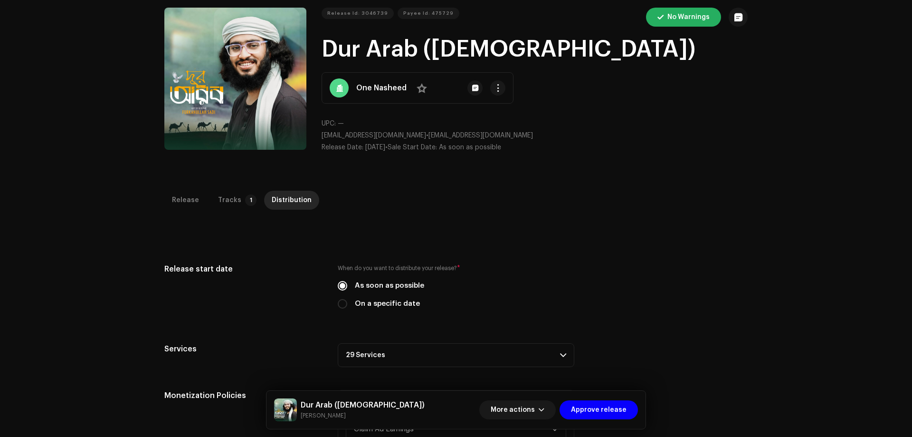
scroll to position [0, 0]
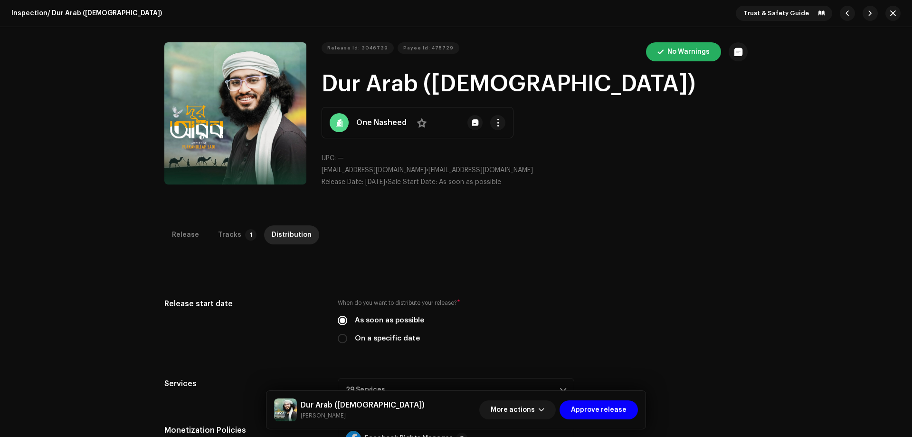
click at [63, 185] on div "Release Id: 3046739 Payee Id: 475729 No Warnings Dur Arab ([DEMOGRAPHIC_DATA]) …" at bounding box center [456, 118] width 912 height 183
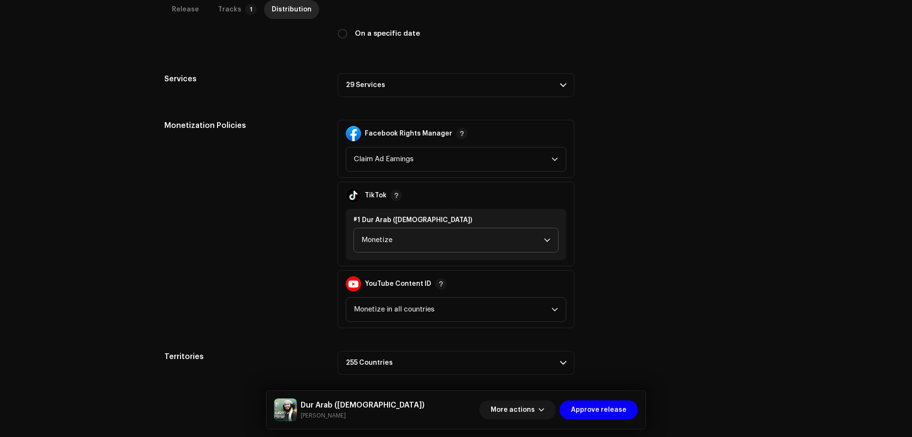
scroll to position [311, 0]
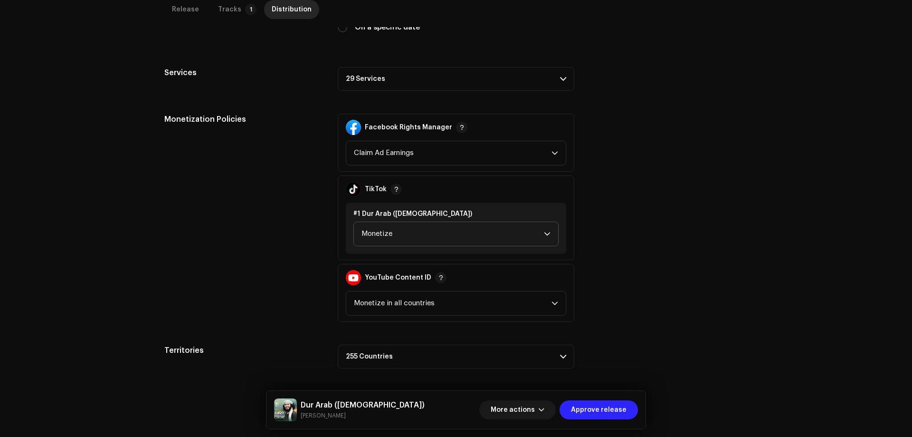
click at [600, 409] on span "Approve release" at bounding box center [599, 409] width 56 height 19
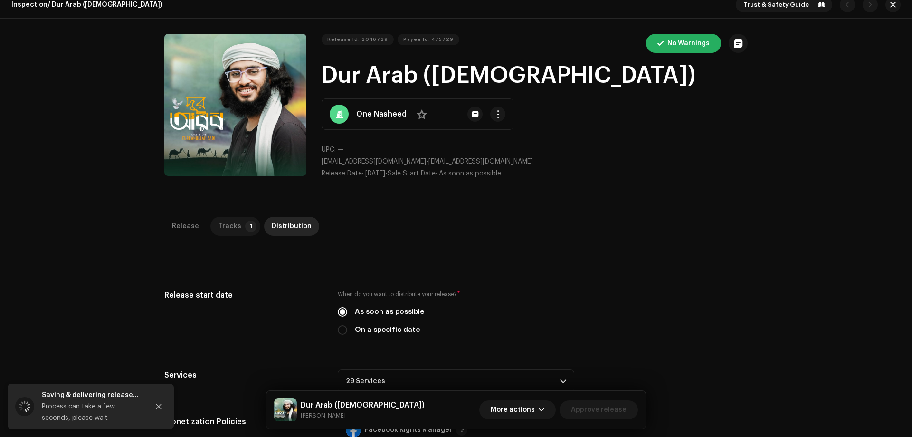
scroll to position [0, 0]
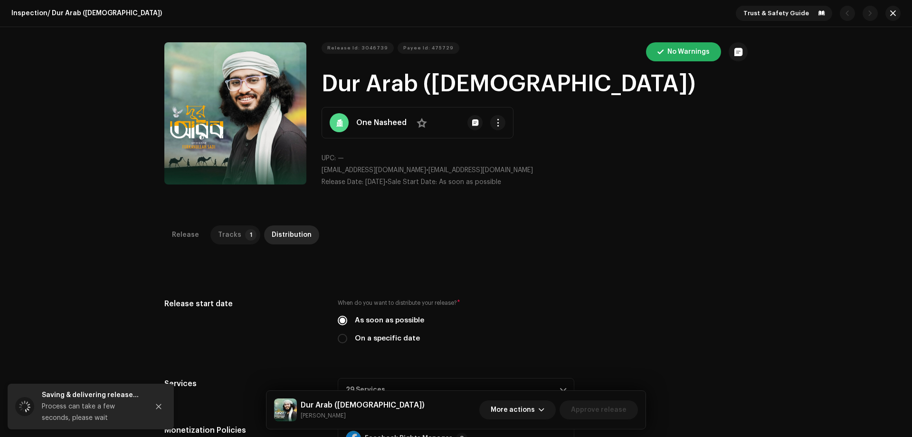
click at [232, 232] on div "Tracks" at bounding box center [229, 234] width 23 height 19
